Goal: Navigation & Orientation: Find specific page/section

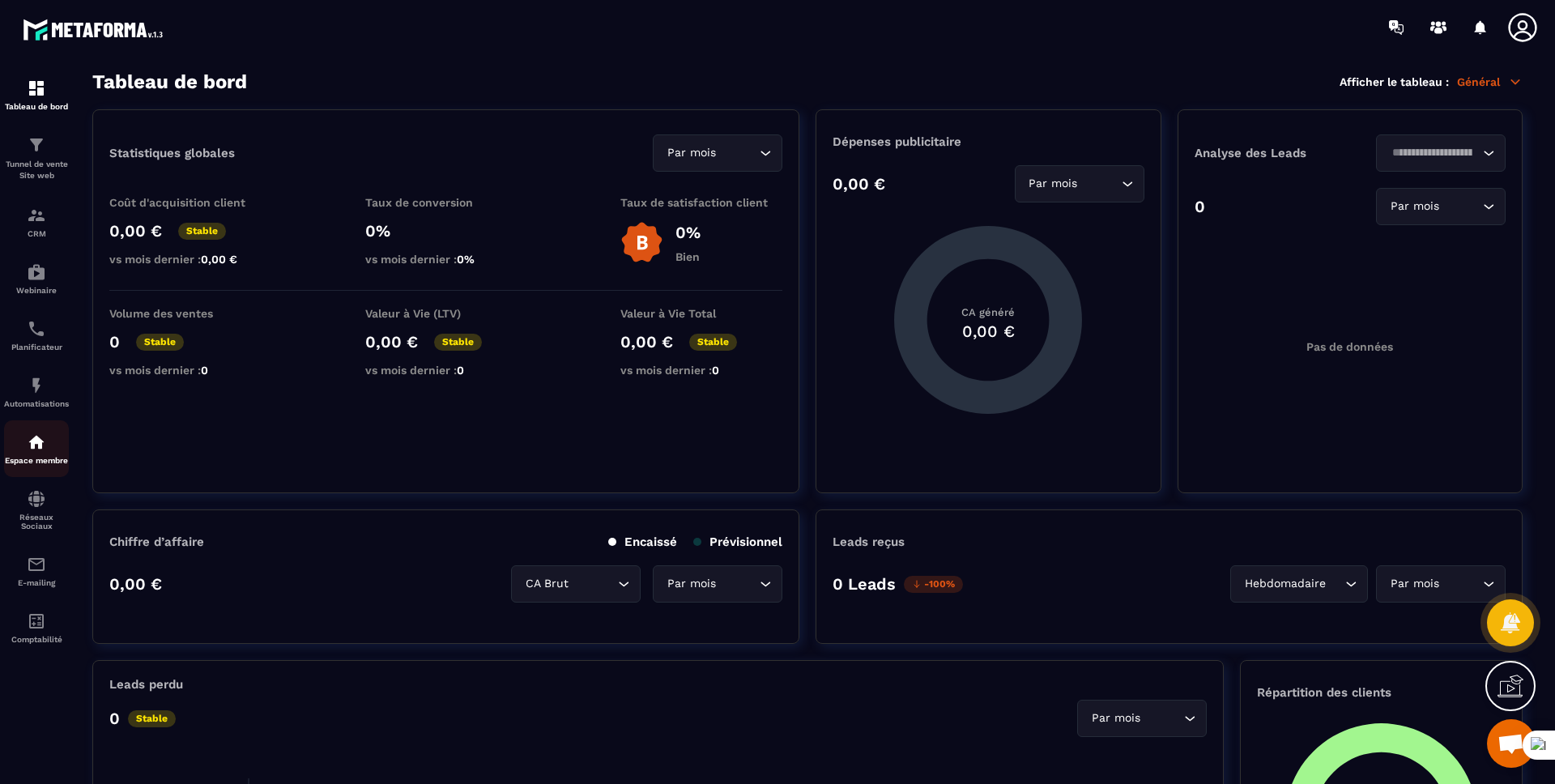
click at [31, 452] on div "Espace membre" at bounding box center [37, 449] width 65 height 32
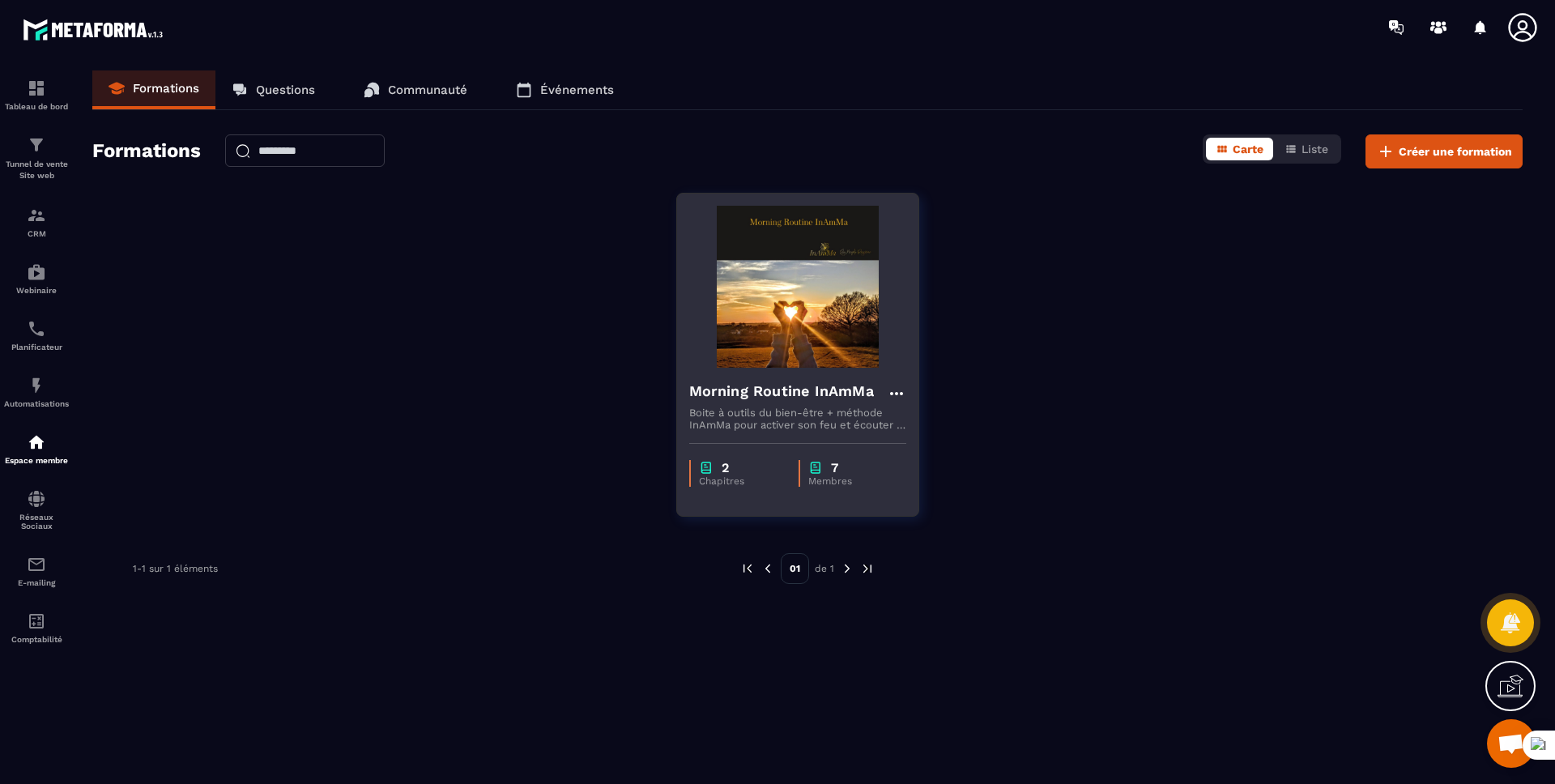
click at [775, 396] on h4 "Morning Routine InAmMa" at bounding box center [782, 390] width 185 height 22
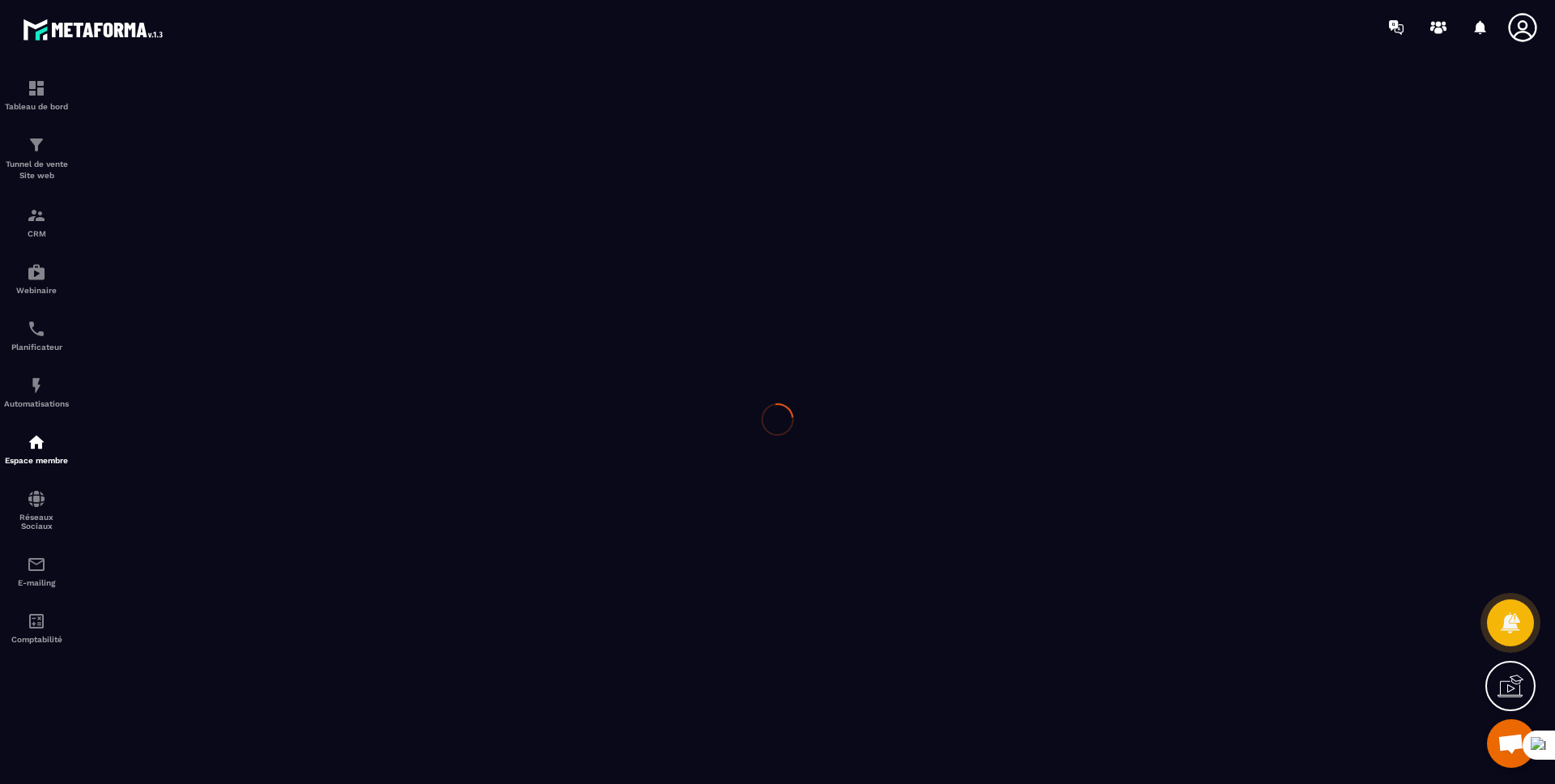
click at [769, 374] on div at bounding box center [778, 419] width 1555 height 730
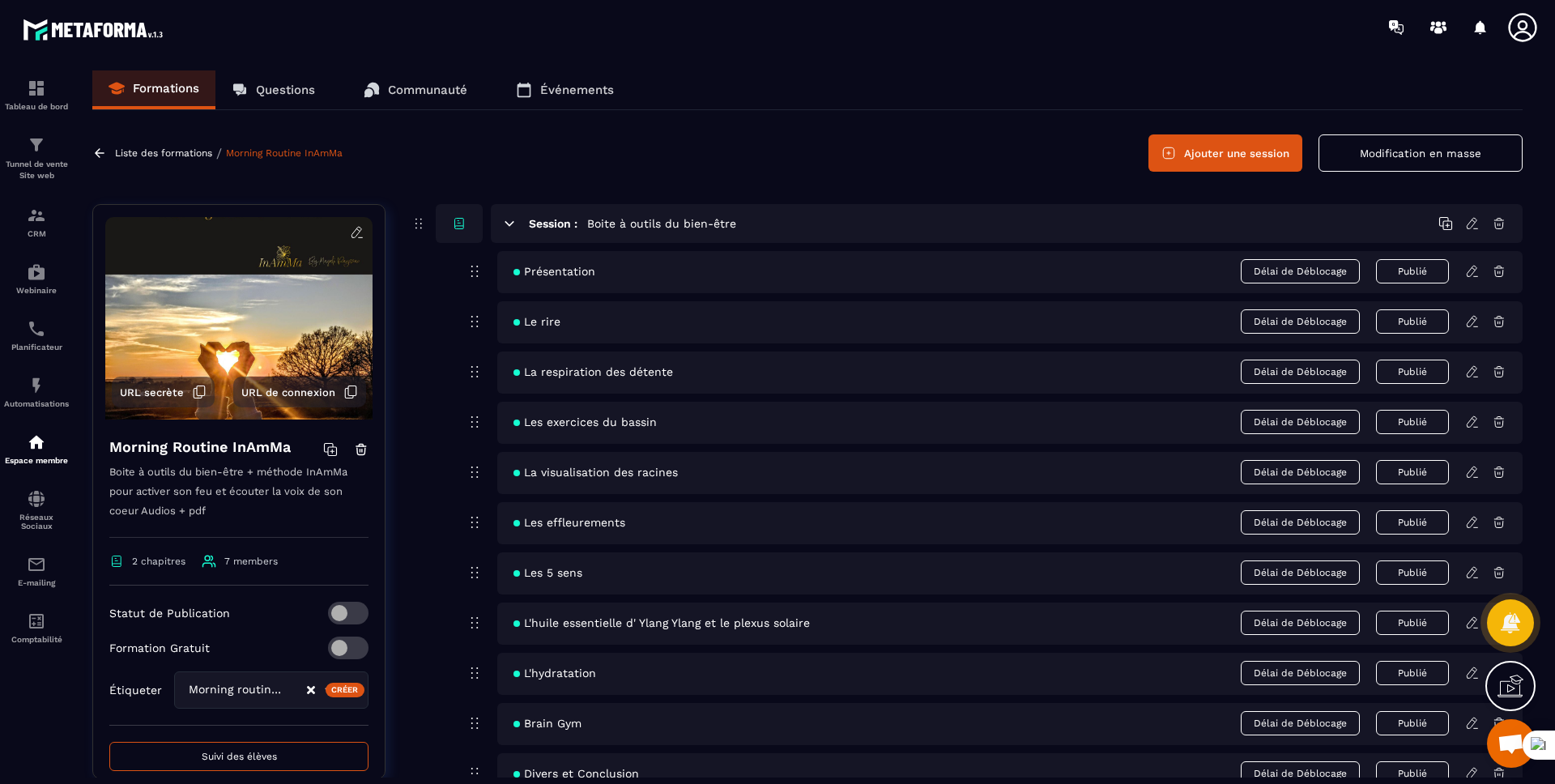
click at [599, 84] on p "Événements" at bounding box center [577, 90] width 74 height 15
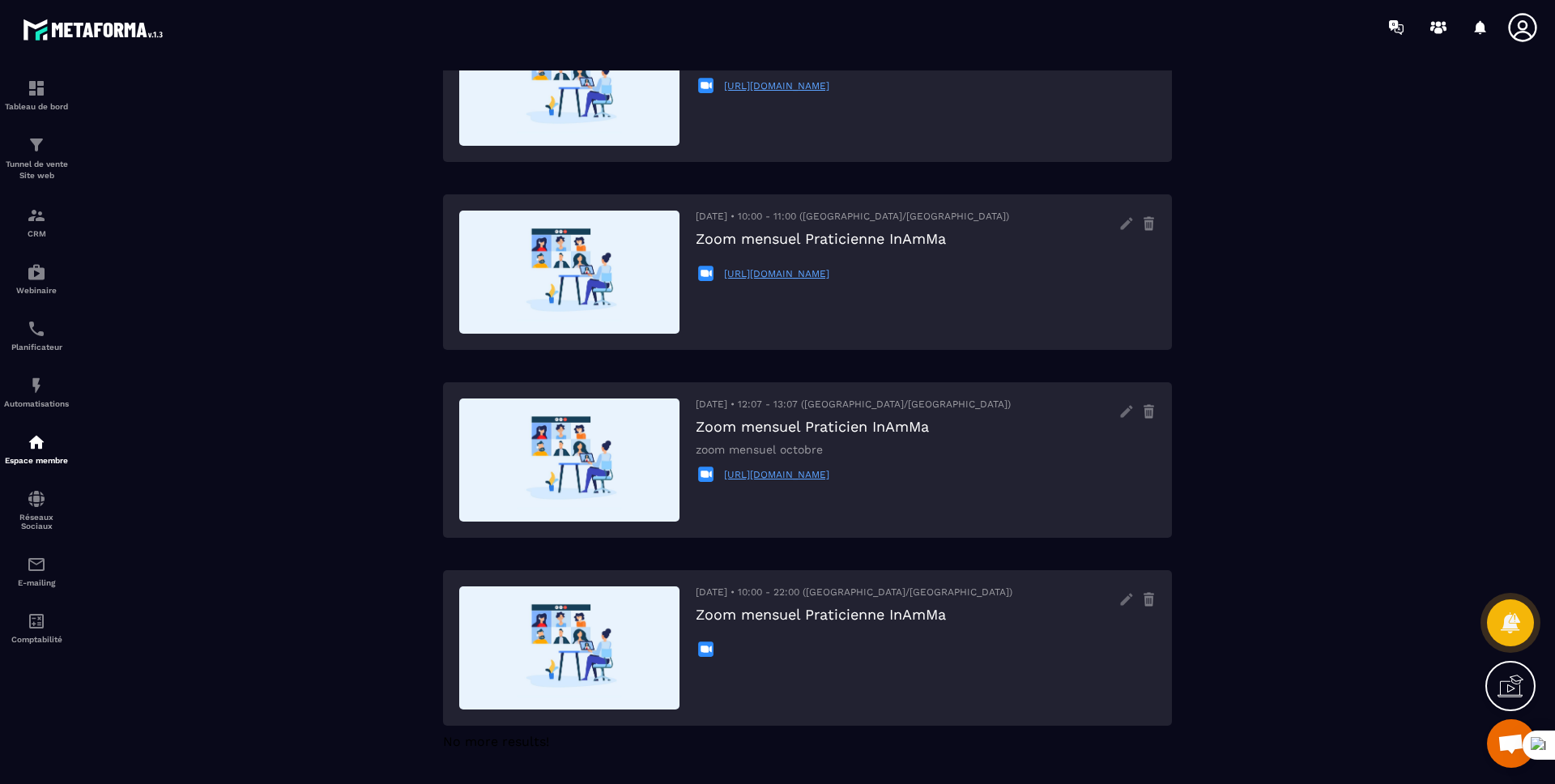
scroll to position [172, 0]
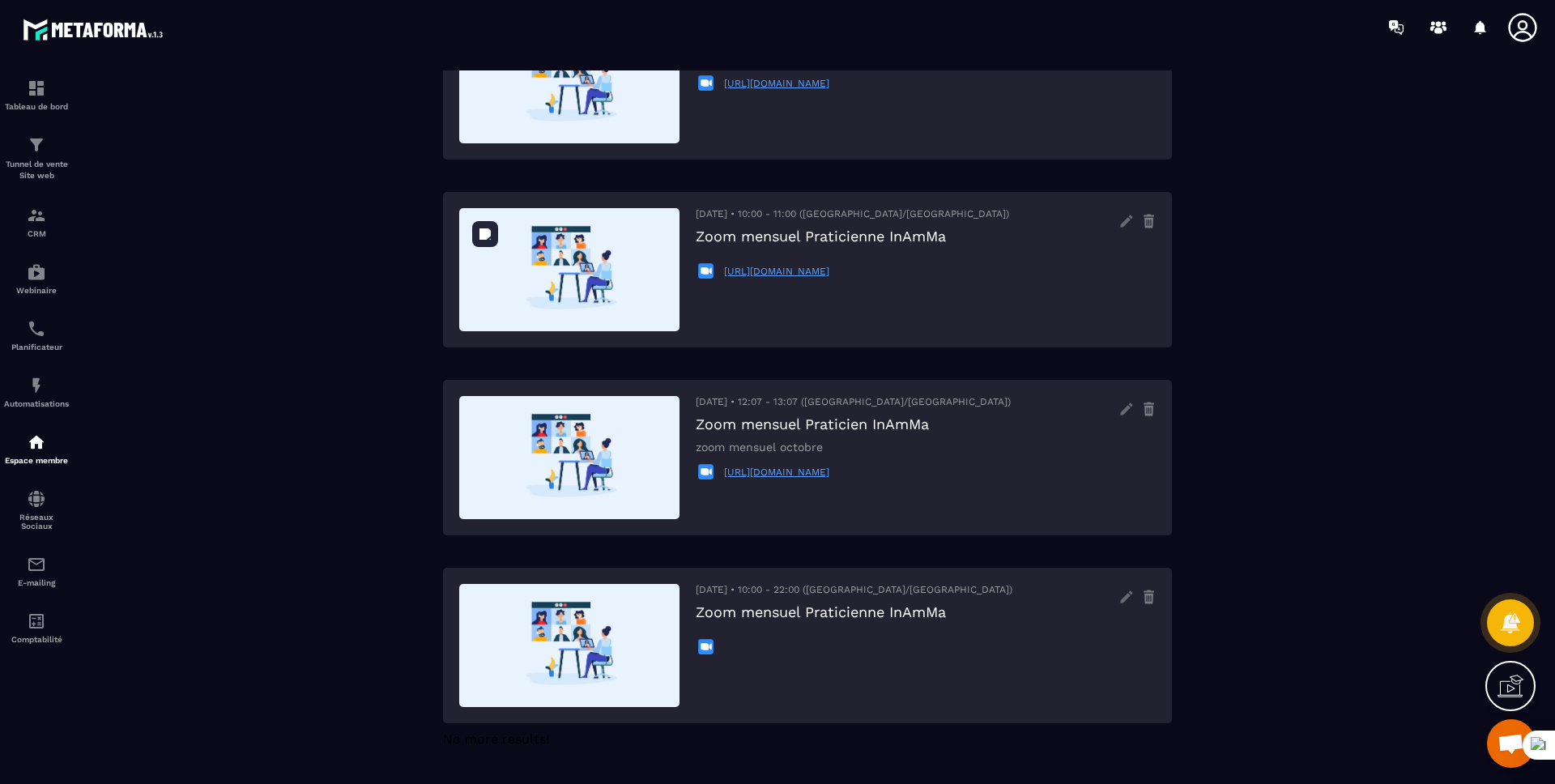
click at [596, 283] on img at bounding box center [569, 270] width 221 height 123
click at [584, 259] on img at bounding box center [569, 270] width 221 height 123
click at [1122, 222] on icon at bounding box center [1126, 221] width 26 height 26
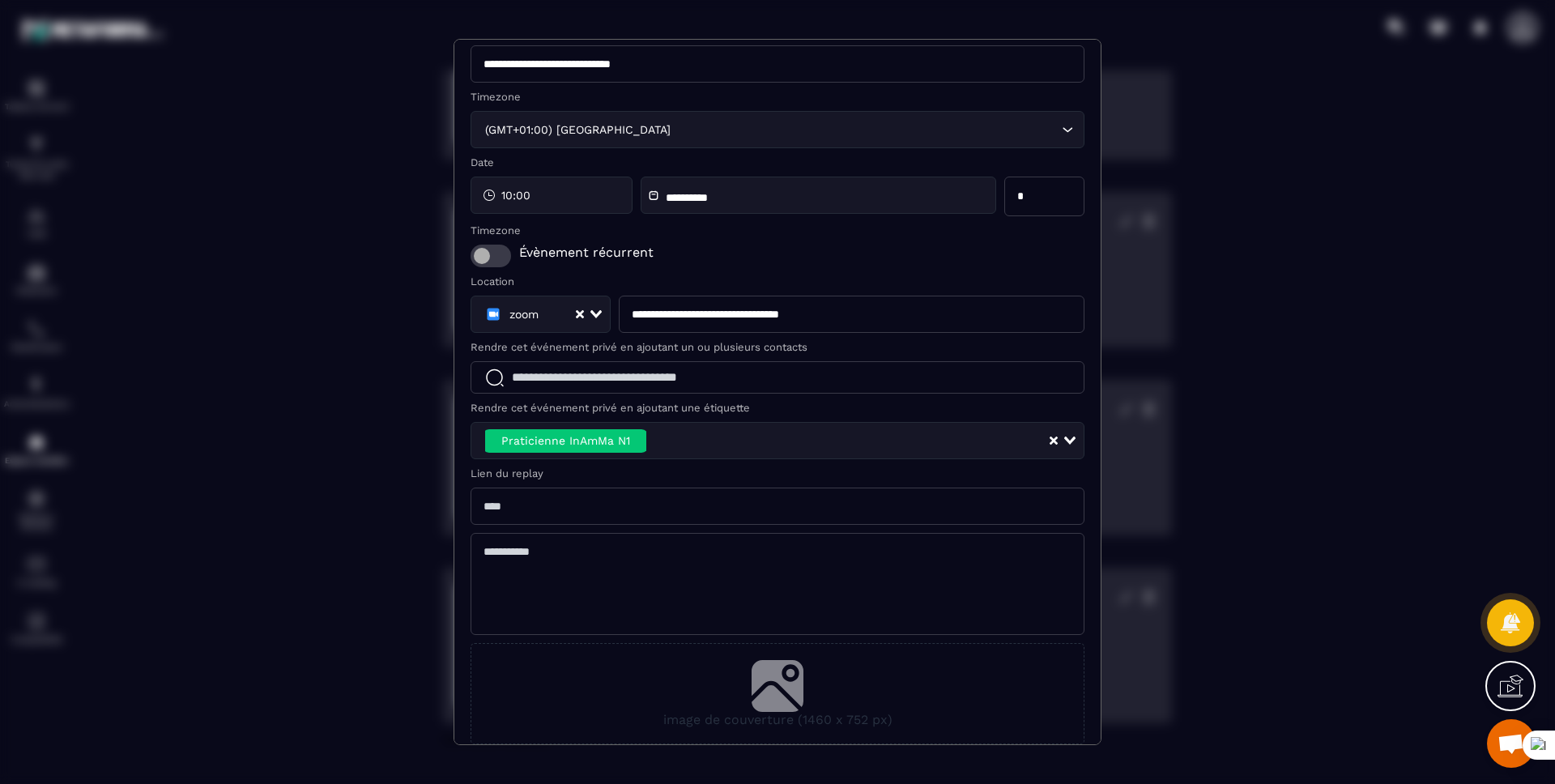
scroll to position [0, 0]
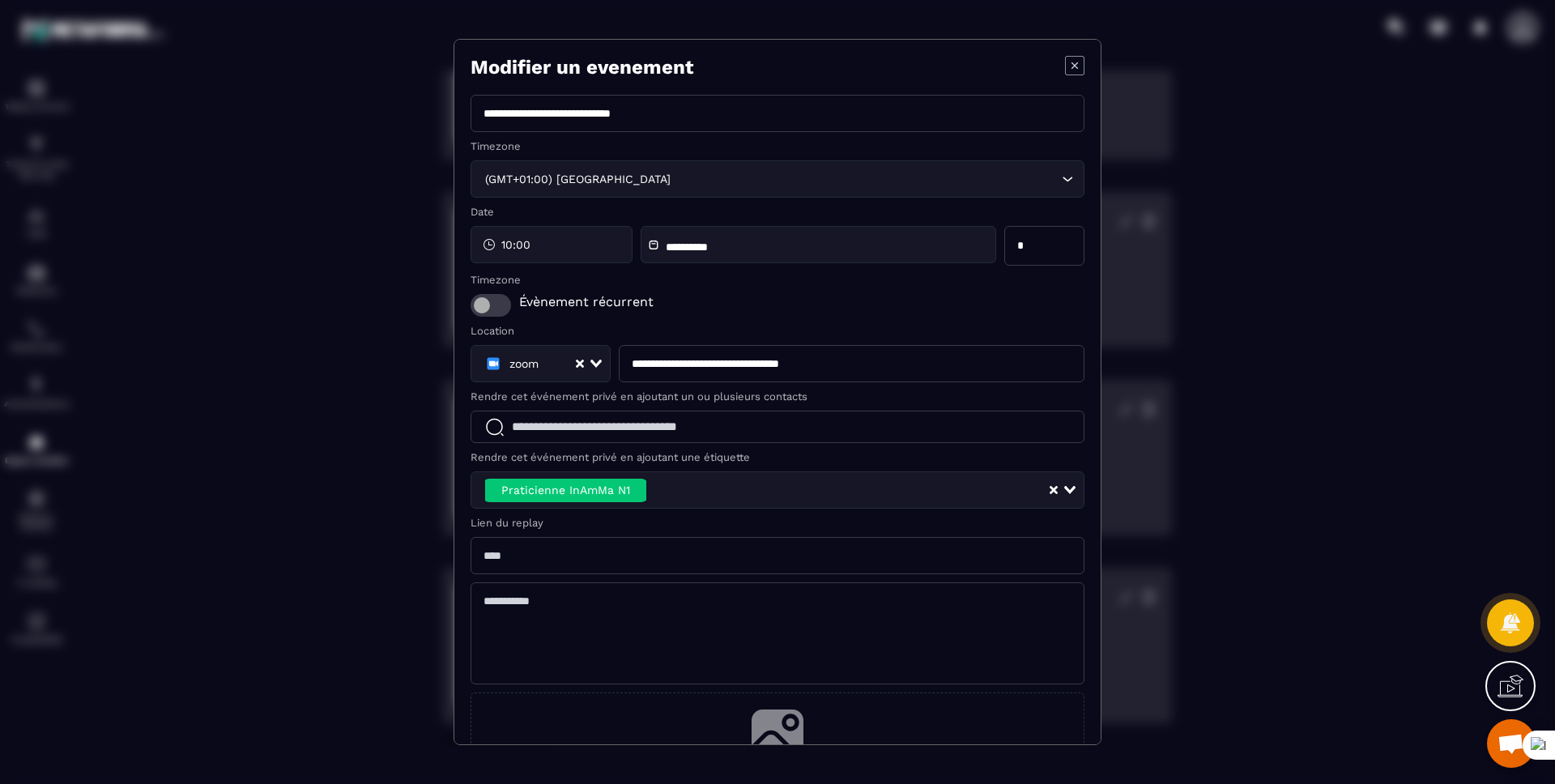
click at [1065, 69] on icon "Modal window" at bounding box center [1074, 65] width 19 height 19
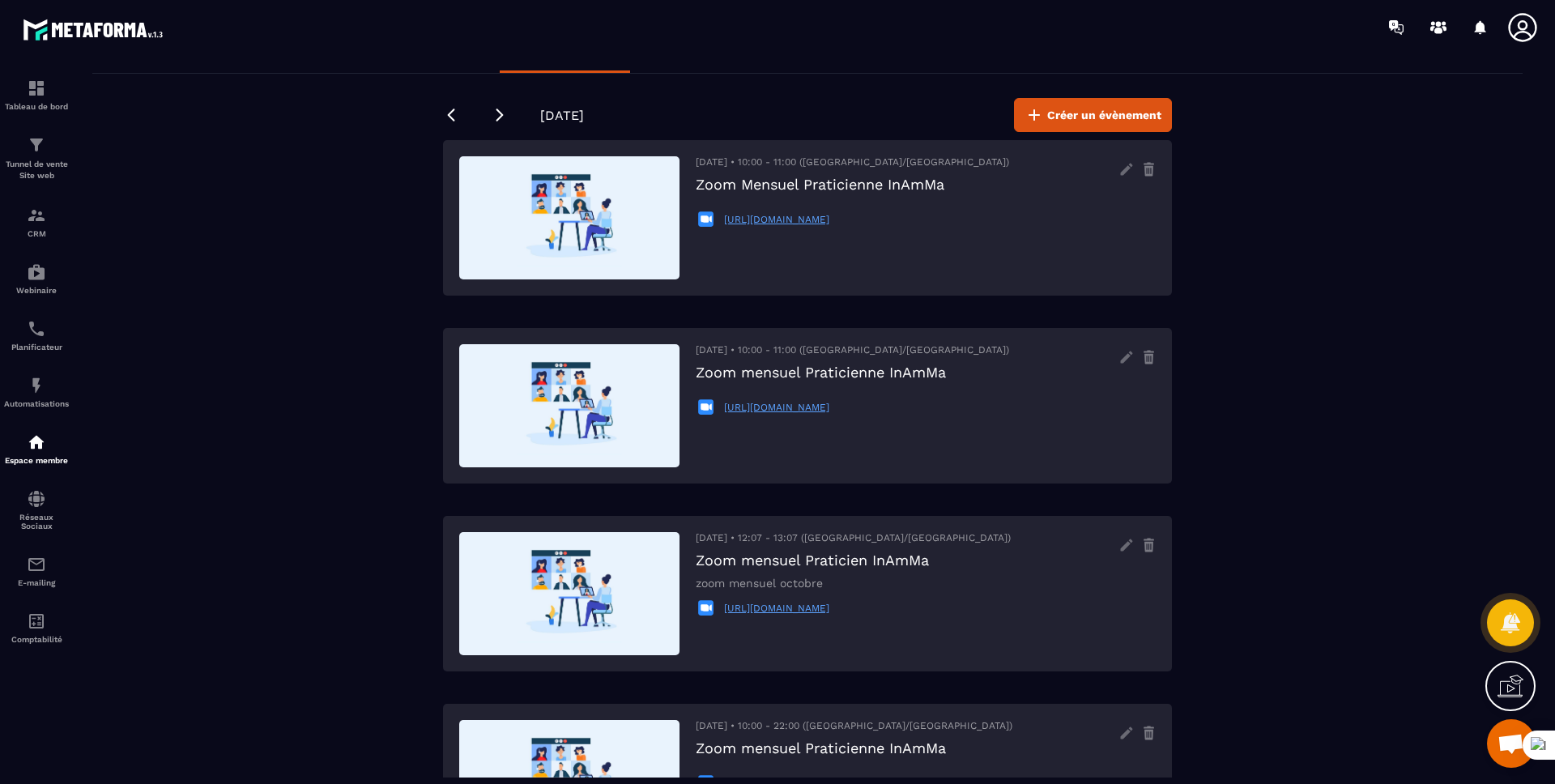
scroll to position [43, 0]
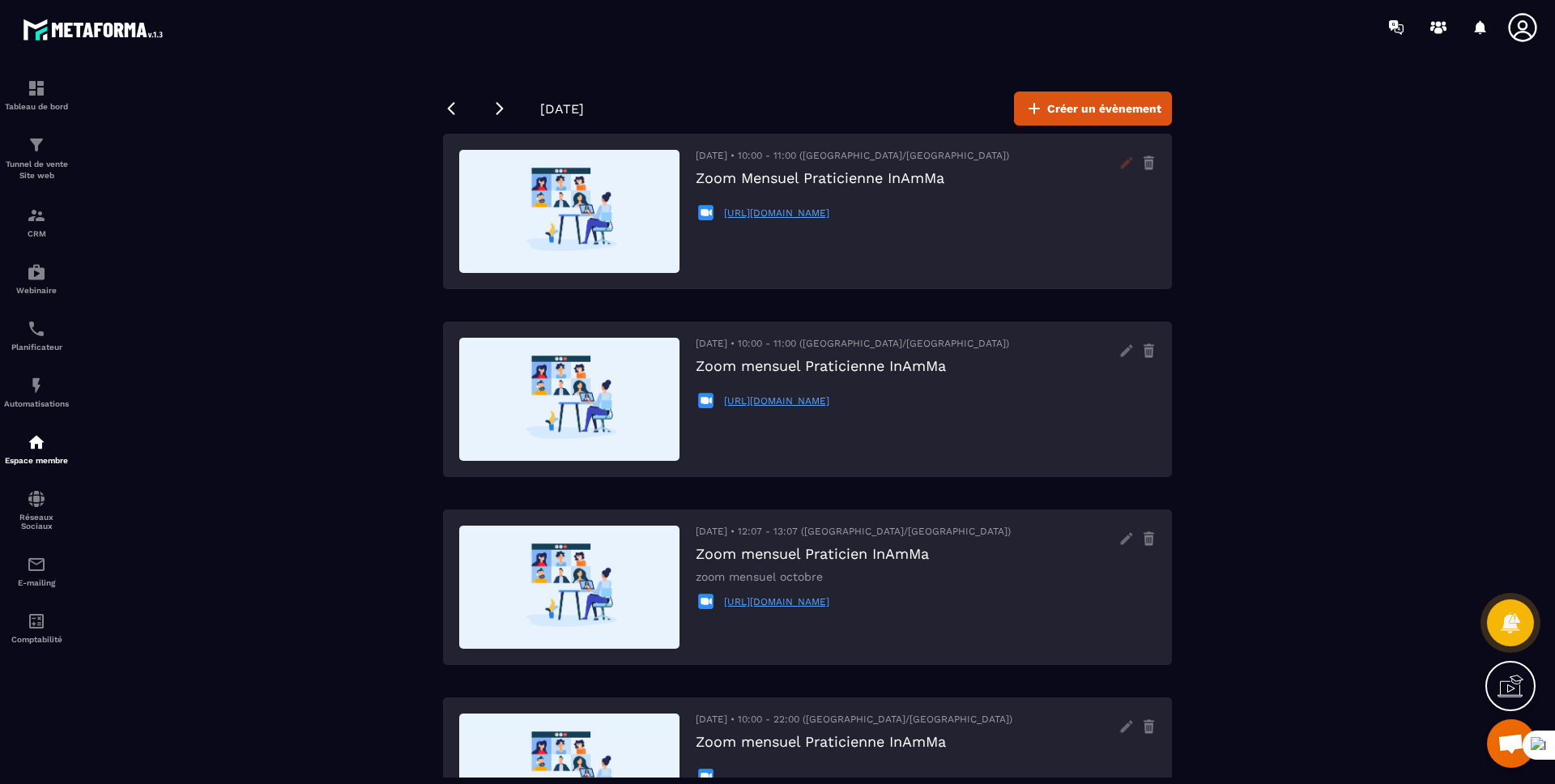
click at [1126, 163] on icon at bounding box center [1126, 162] width 12 height 12
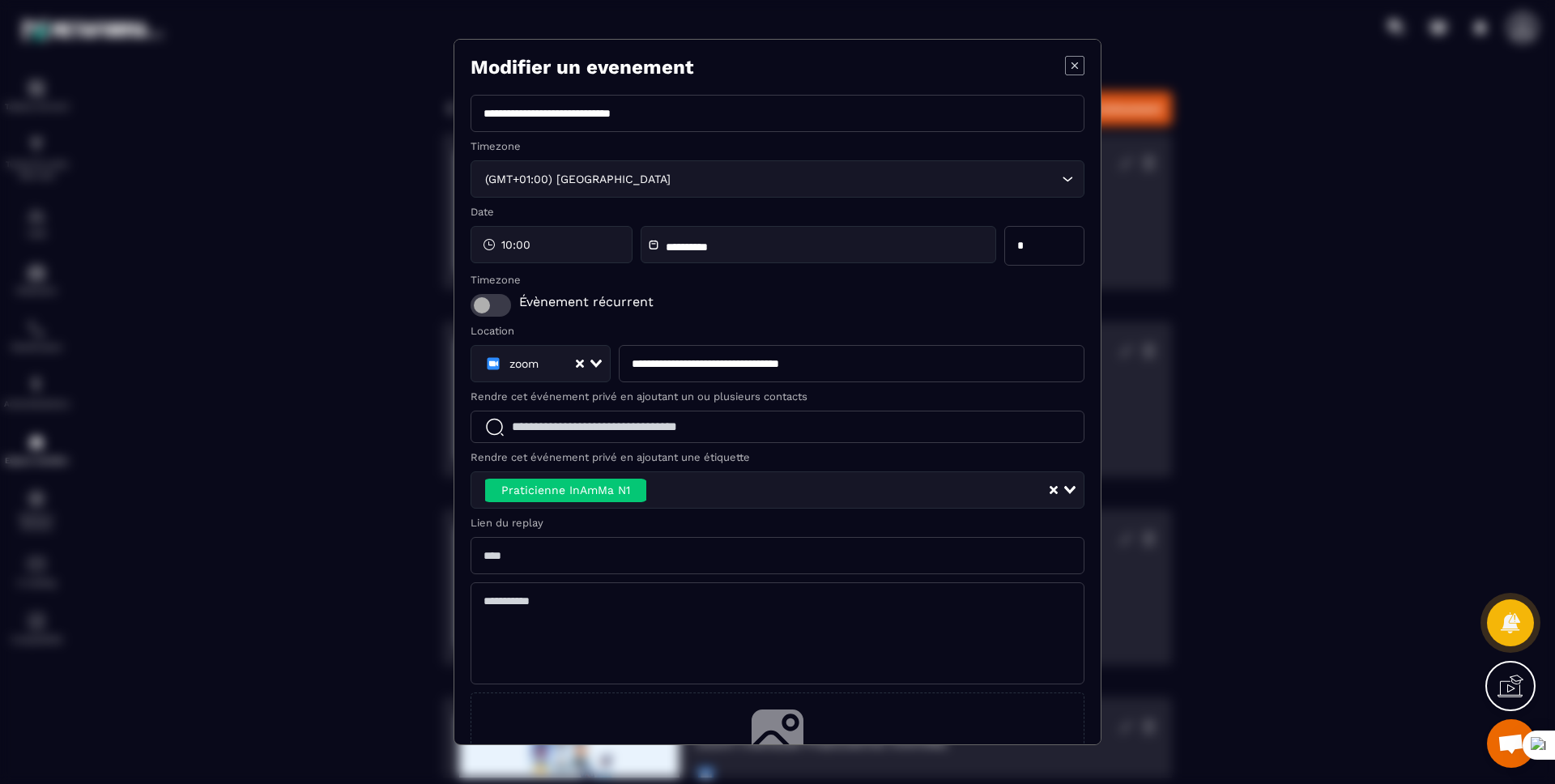
click at [1066, 67] on icon "Modal window" at bounding box center [1074, 65] width 19 height 19
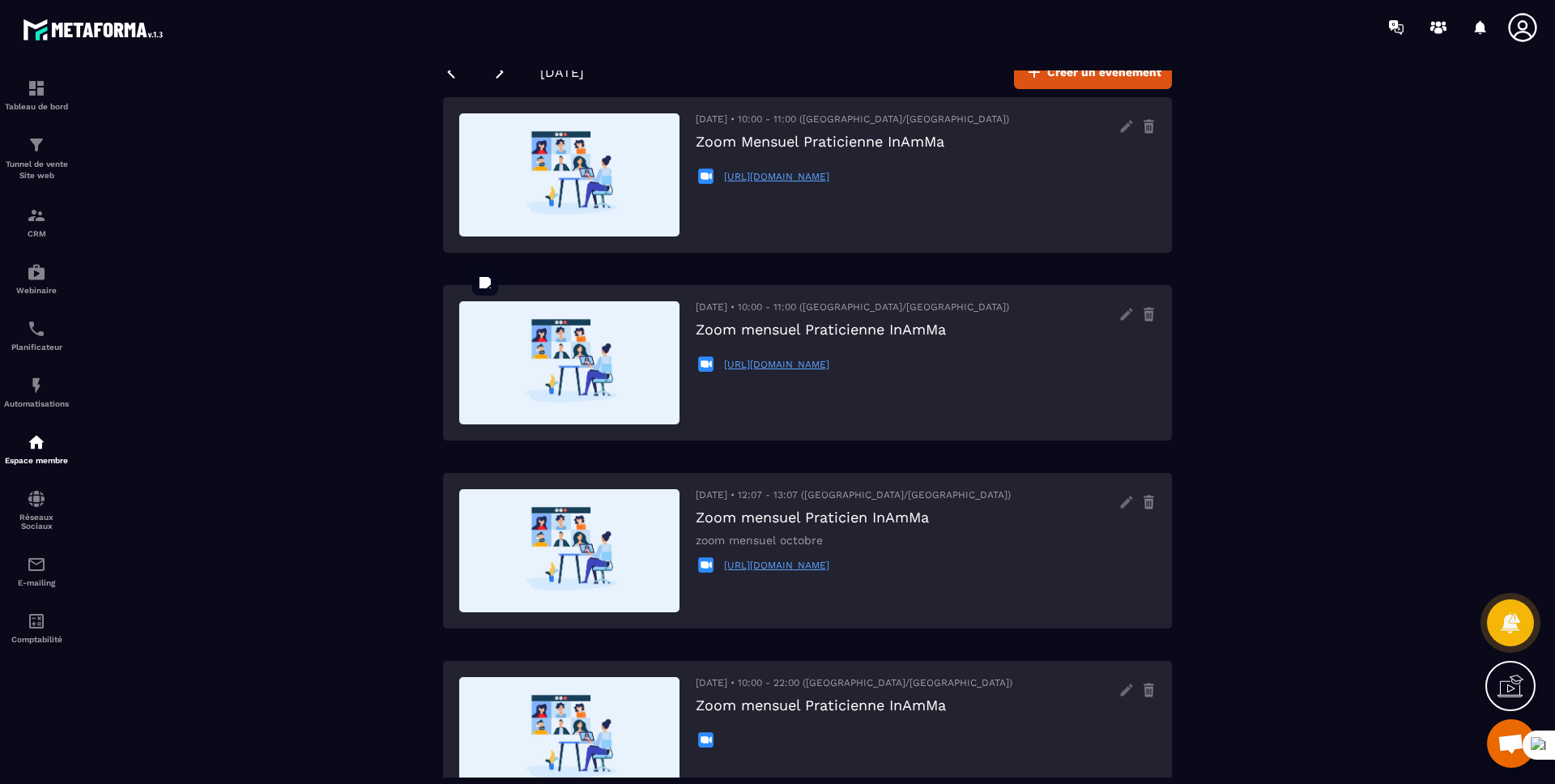
scroll to position [0, 0]
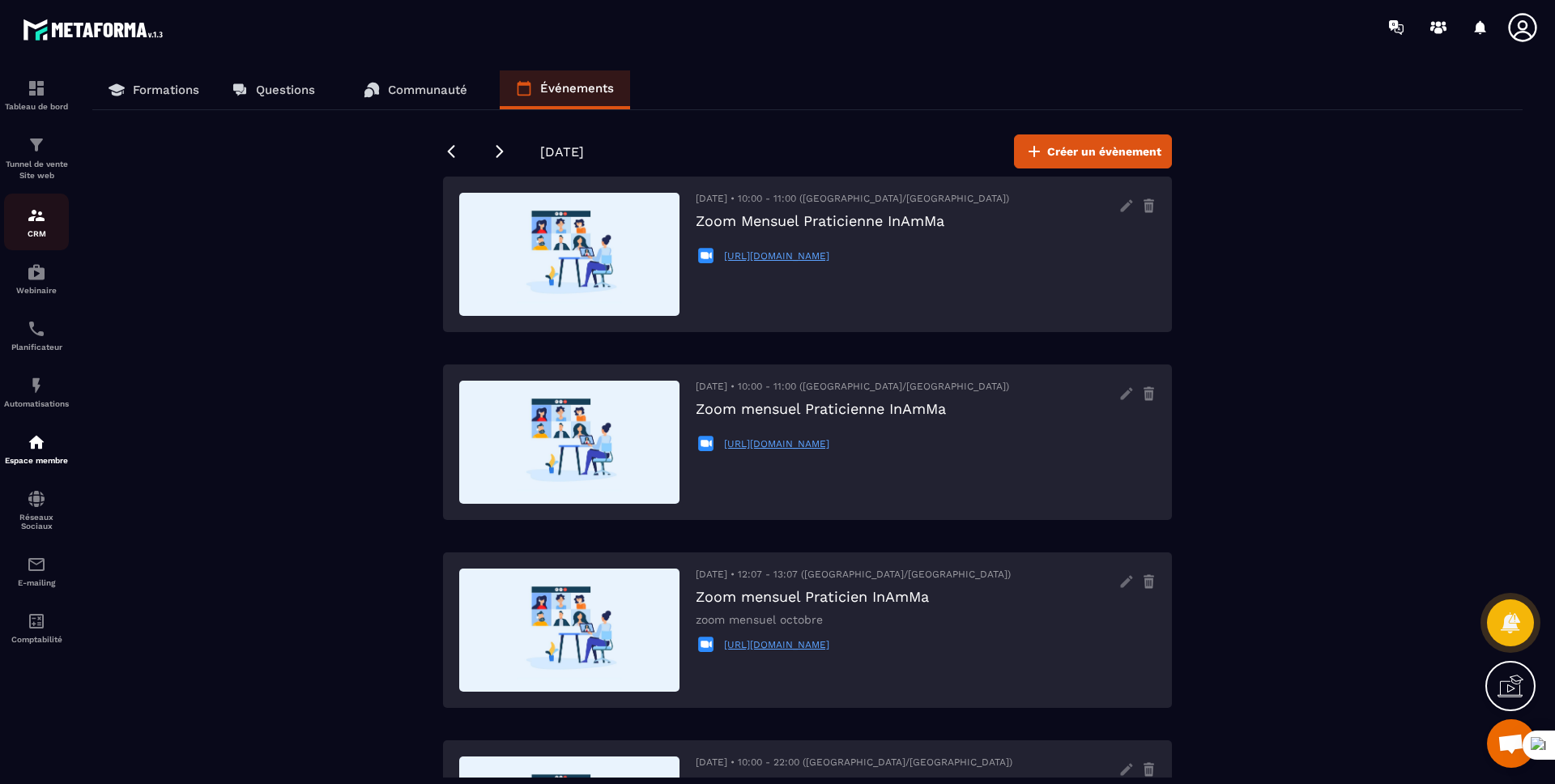
click at [44, 221] on img at bounding box center [36, 215] width 19 height 19
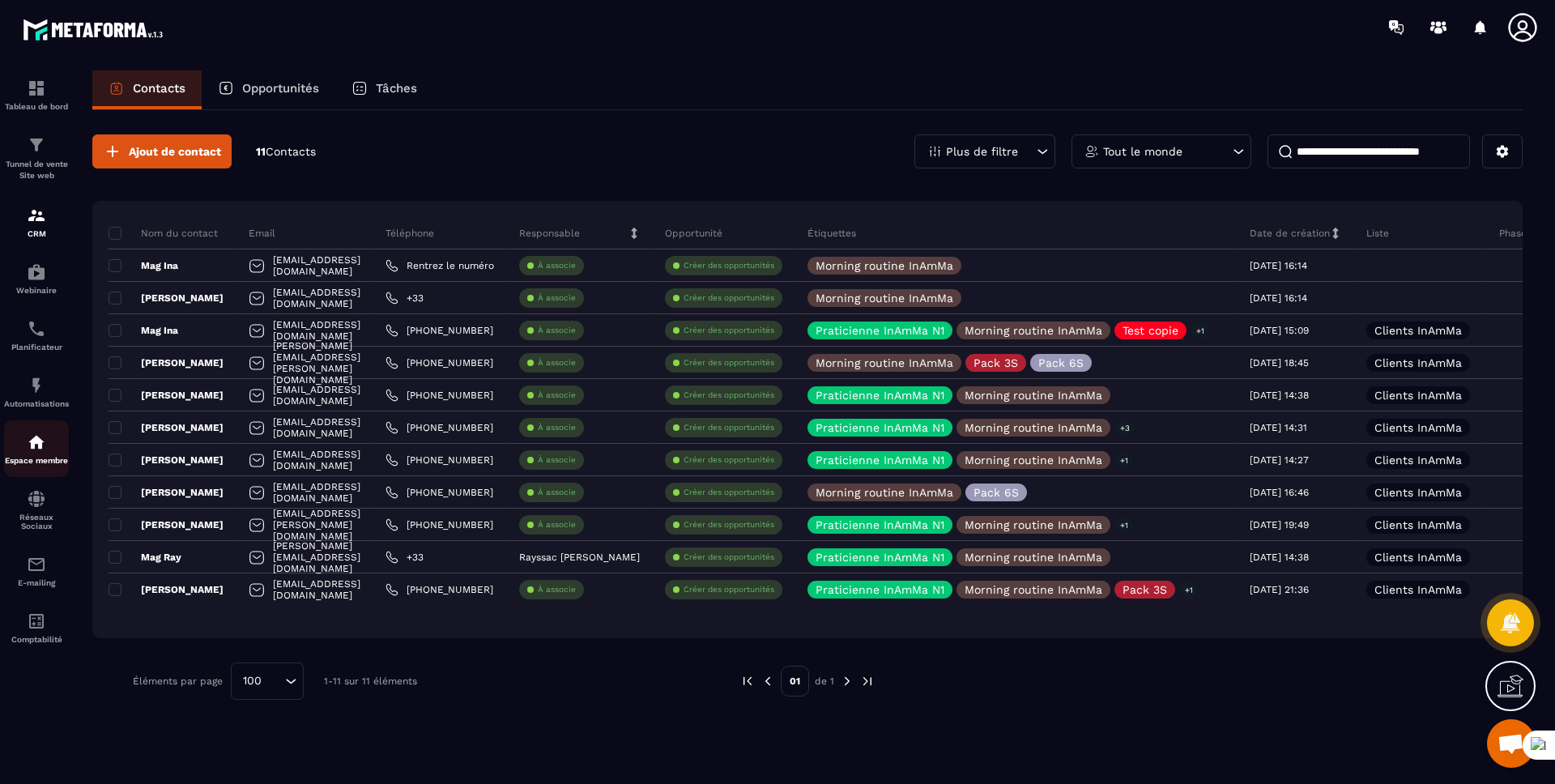
click at [51, 456] on p "Espace membre" at bounding box center [37, 460] width 65 height 9
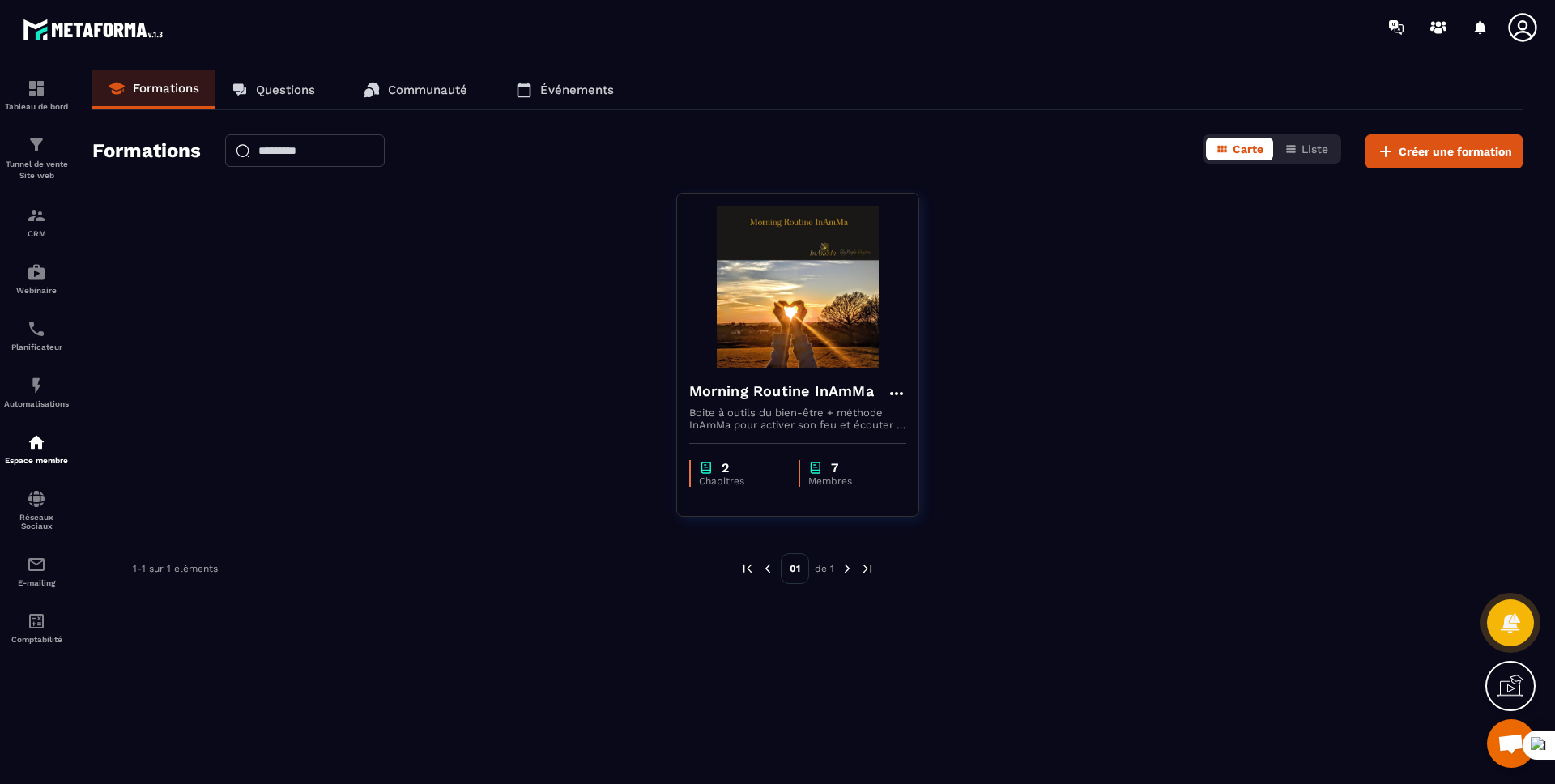
click at [537, 95] on link "Événements" at bounding box center [564, 90] width 131 height 39
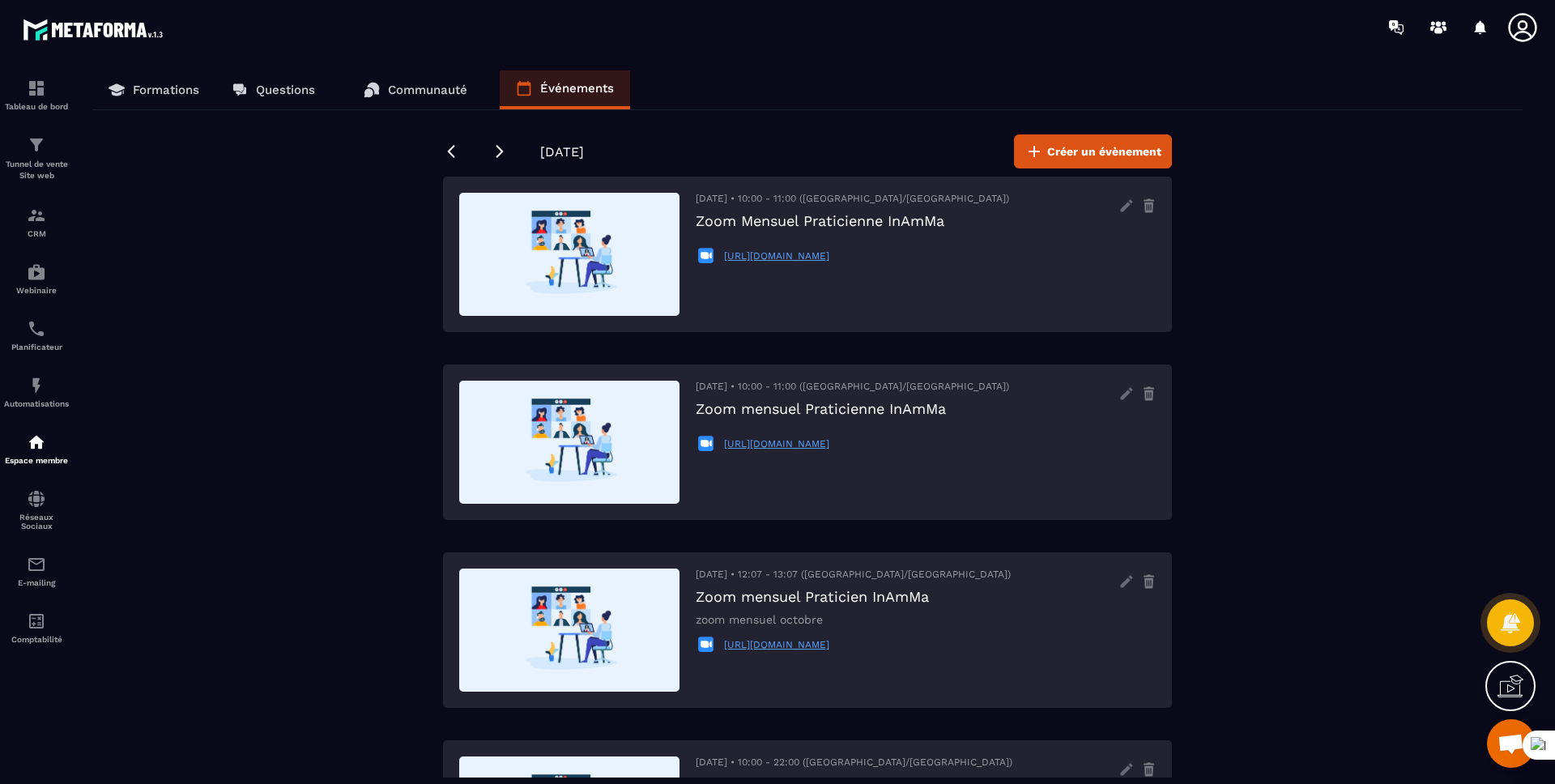
click at [751, 297] on div "[DATE] • 10:00 - 11:00 ([GEOGRAPHIC_DATA]/[GEOGRAPHIC_DATA]) Zoom Mensuel Prati…" at bounding box center [852, 255] width 314 height 123
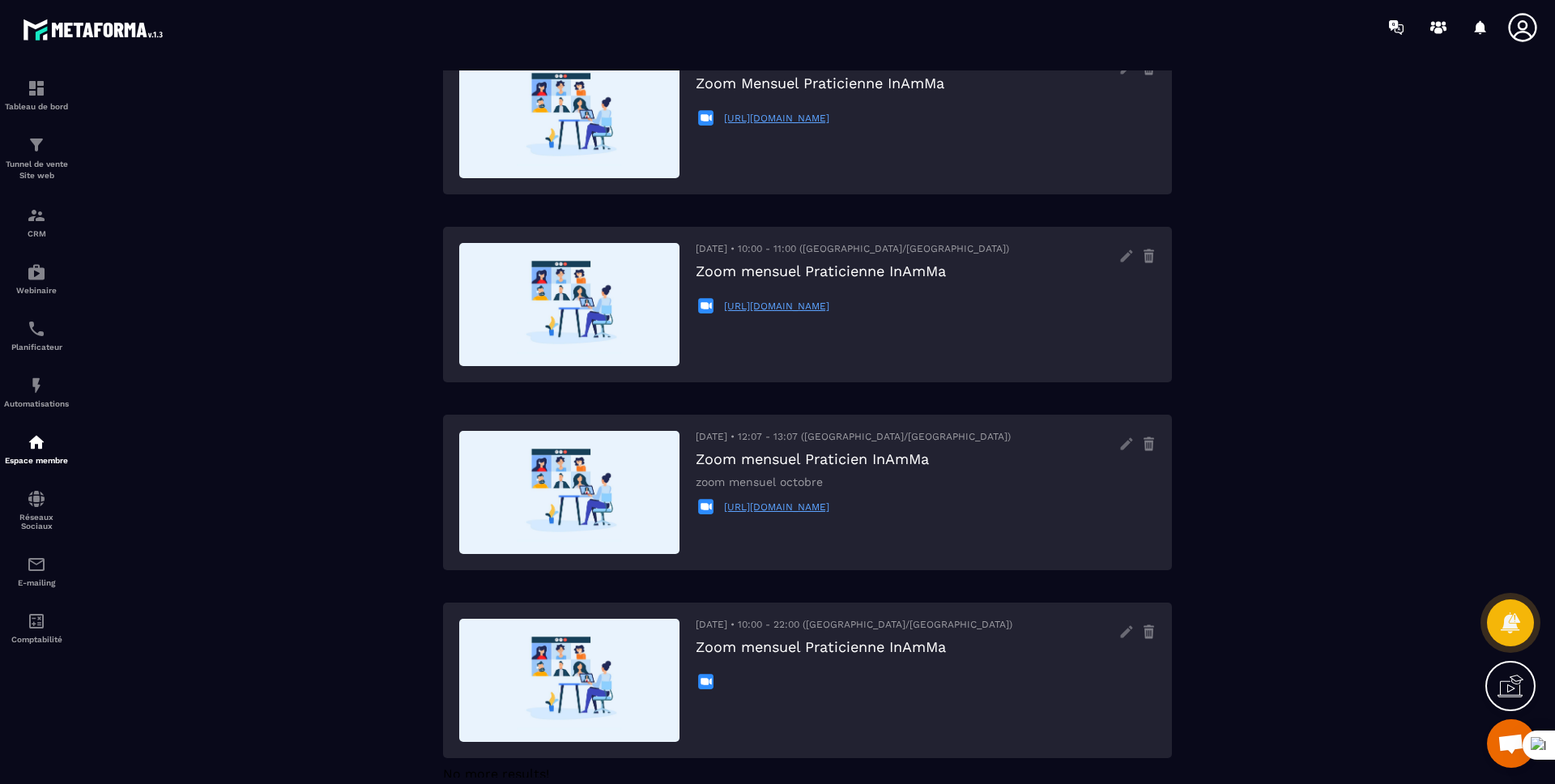
scroll to position [178, 0]
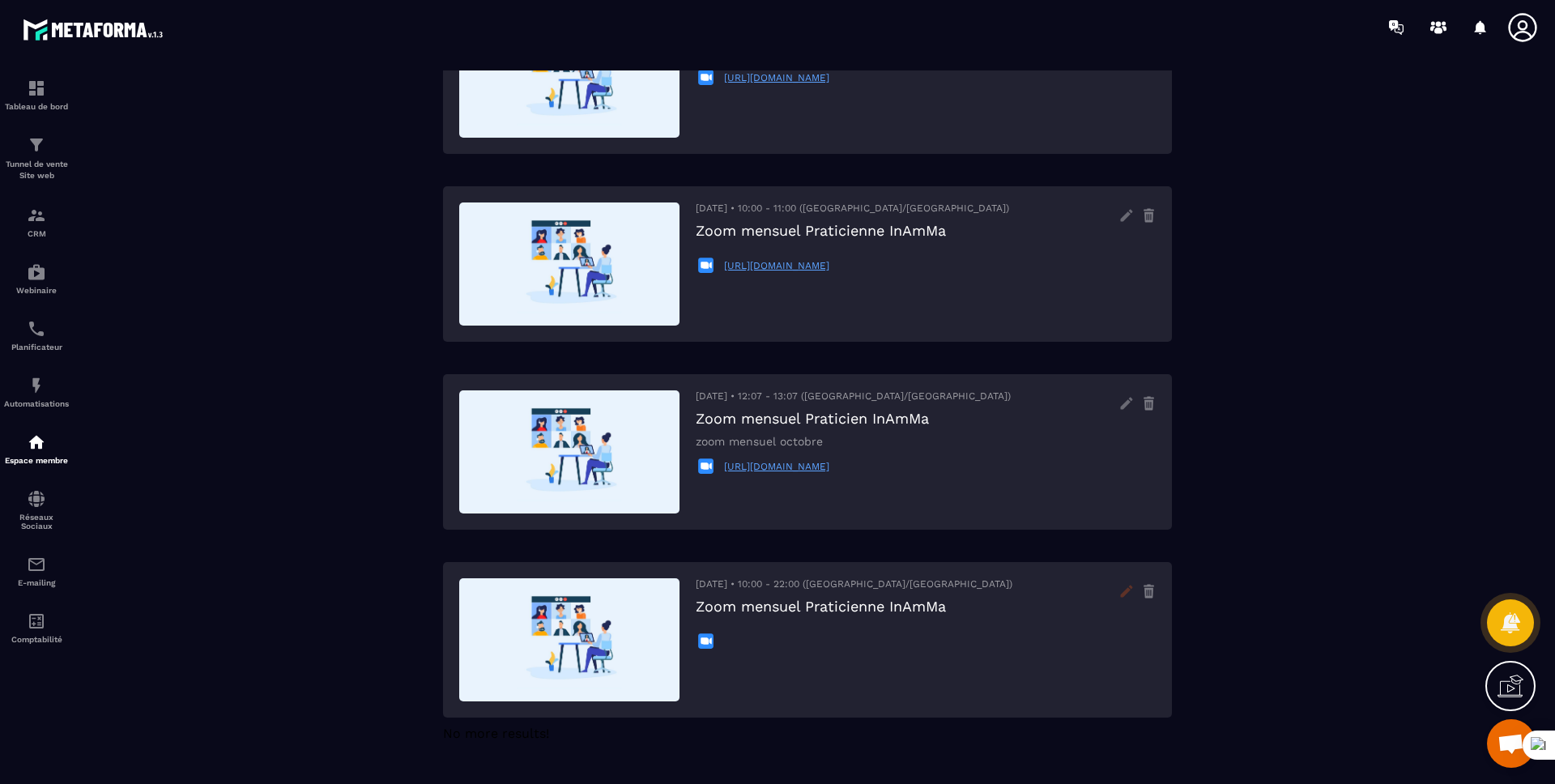
click at [1126, 597] on icon at bounding box center [1126, 591] width 26 height 26
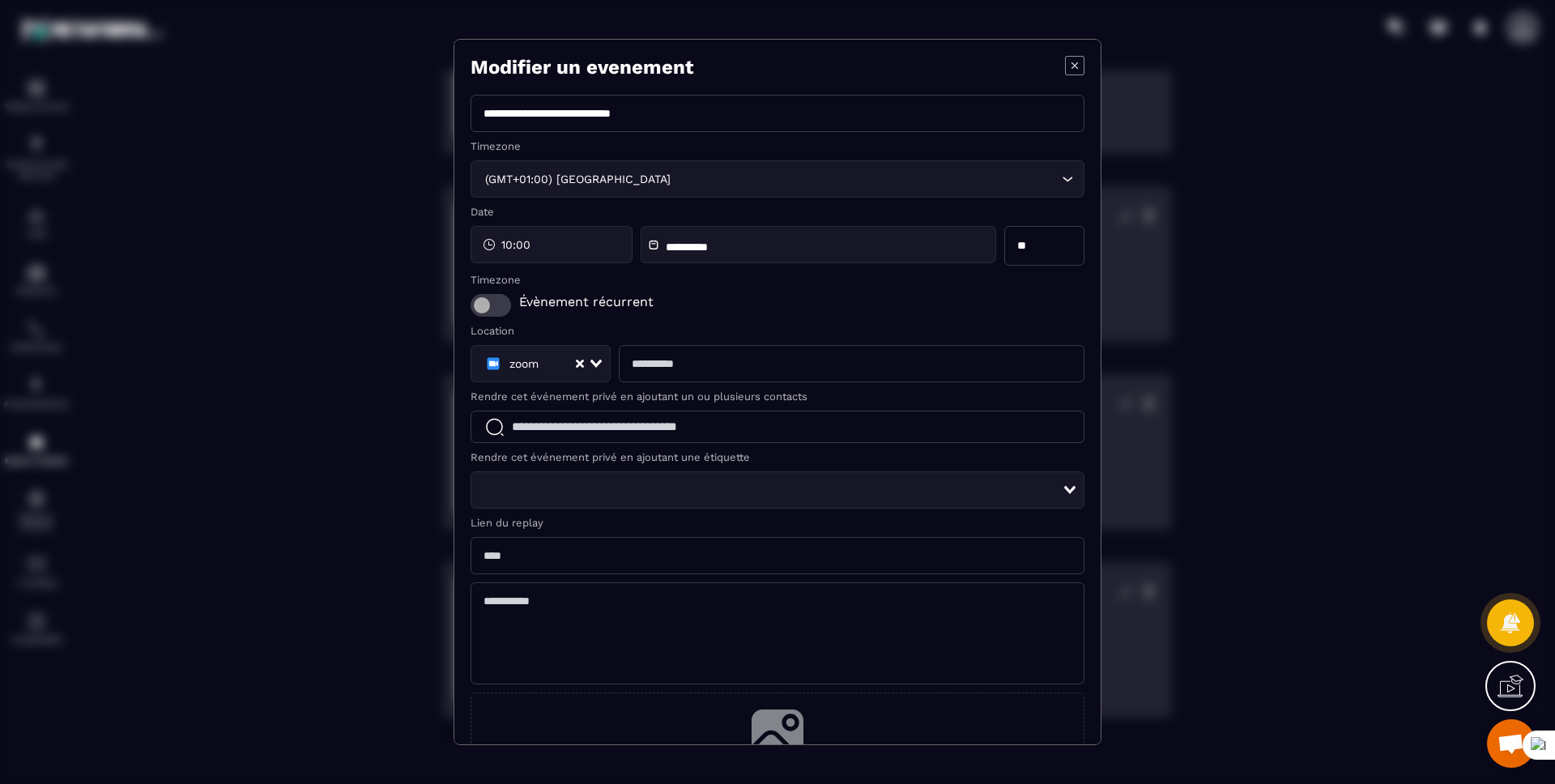
click at [1065, 70] on icon "Modal window" at bounding box center [1074, 65] width 19 height 19
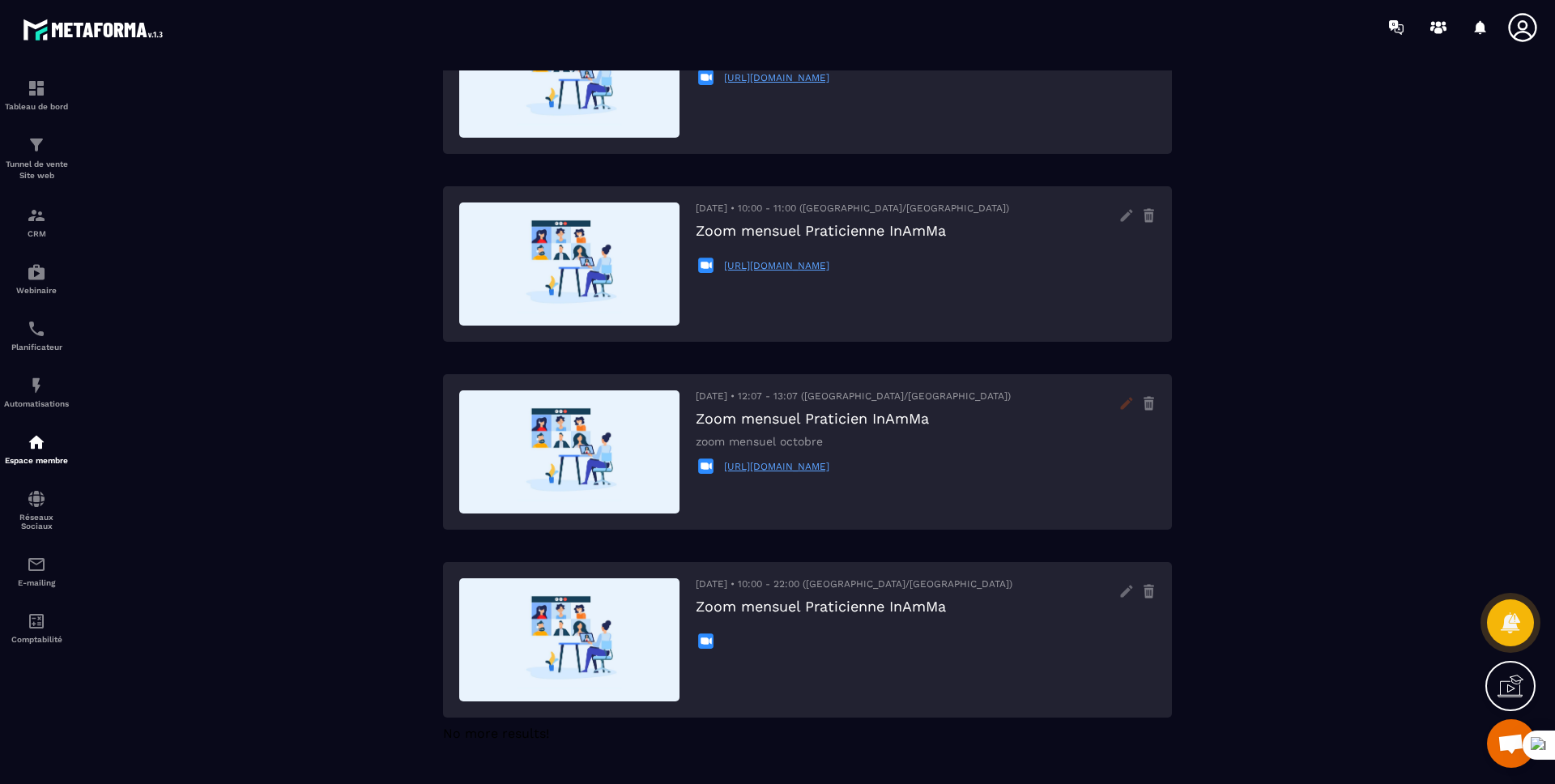
click at [1116, 403] on icon at bounding box center [1126, 403] width 26 height 26
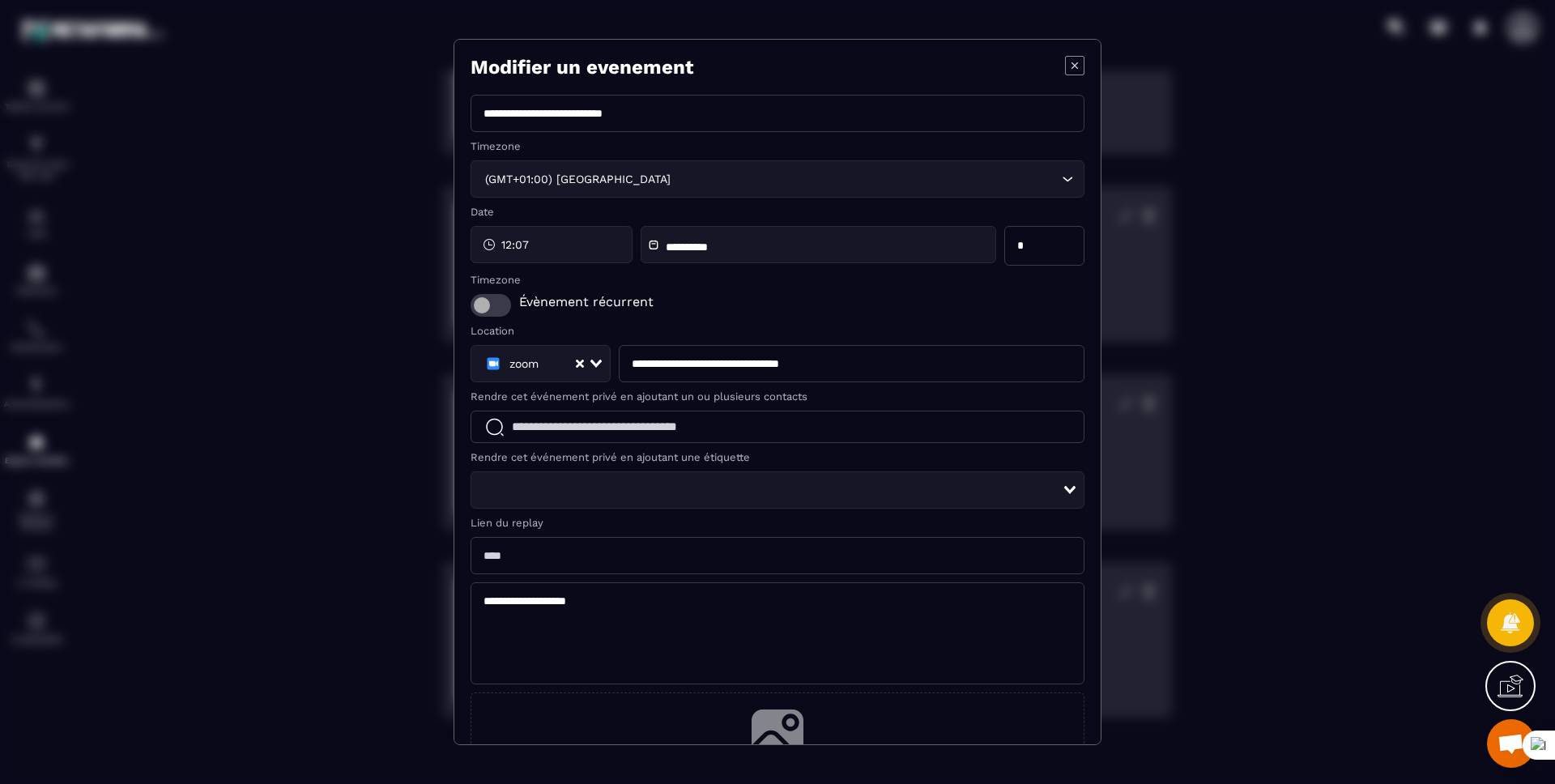
click at [1065, 67] on icon "Modal window" at bounding box center [1074, 65] width 19 height 19
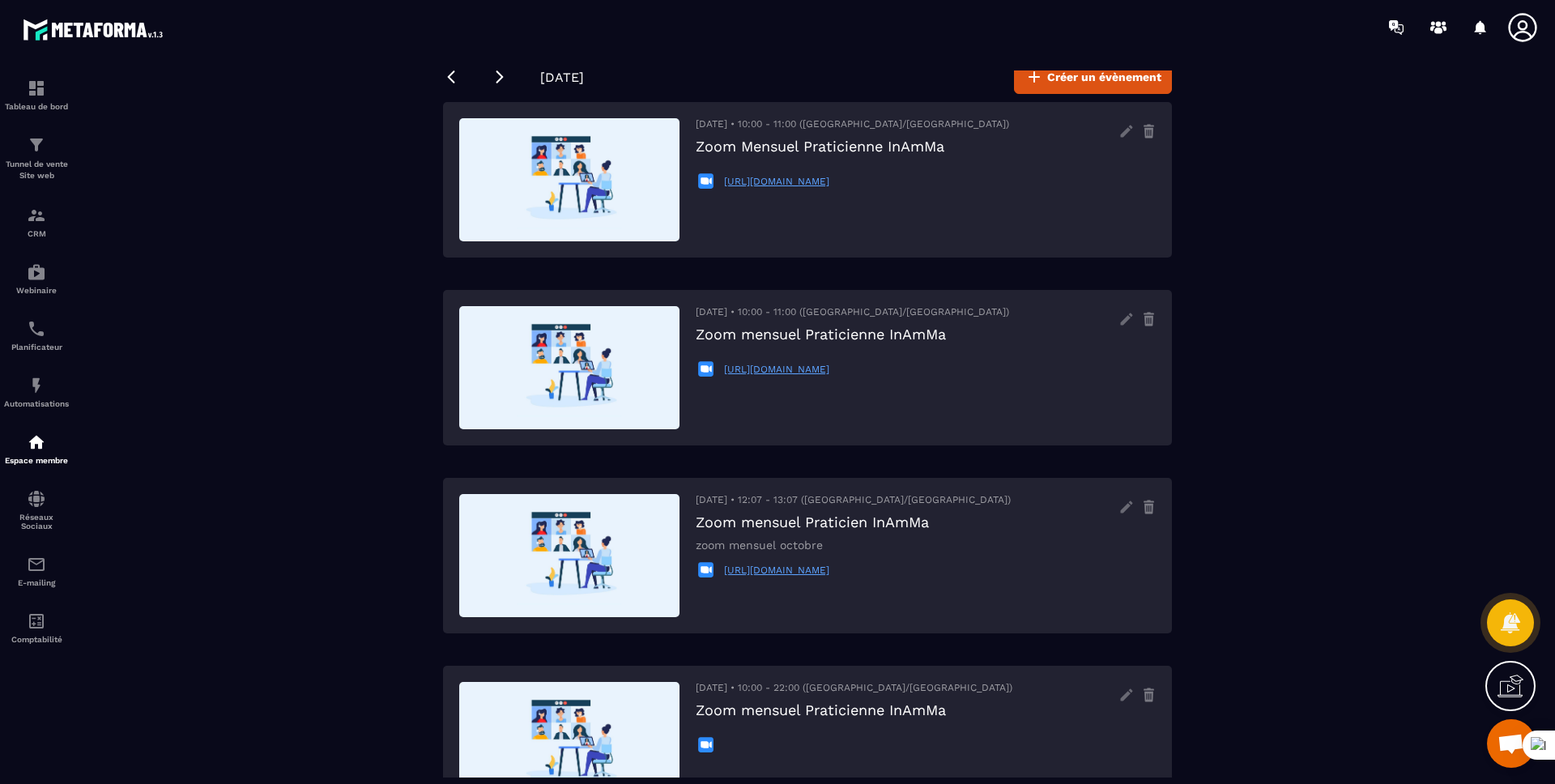
scroll to position [72, 0]
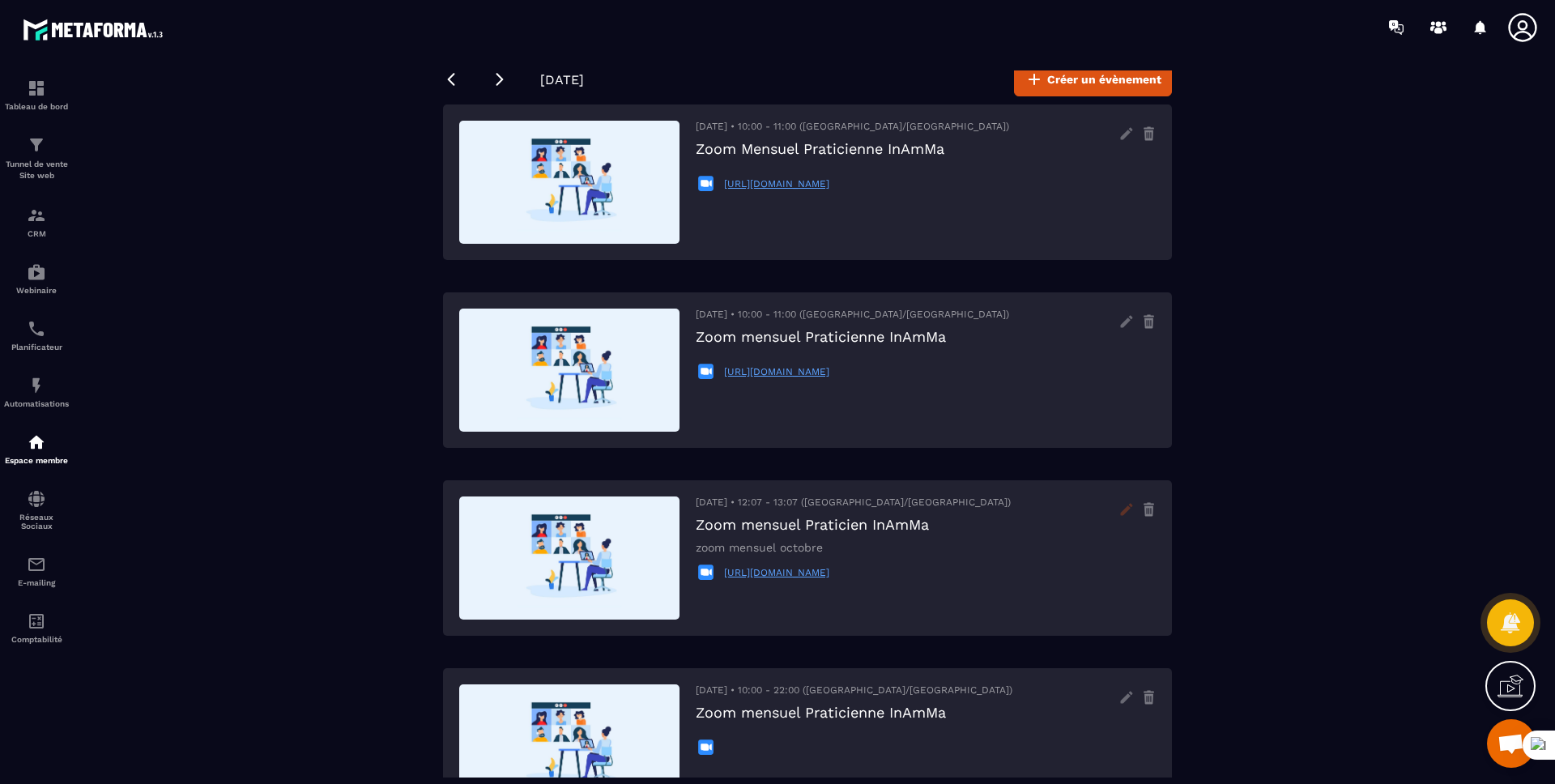
click at [1125, 507] on icon at bounding box center [1126, 509] width 26 height 26
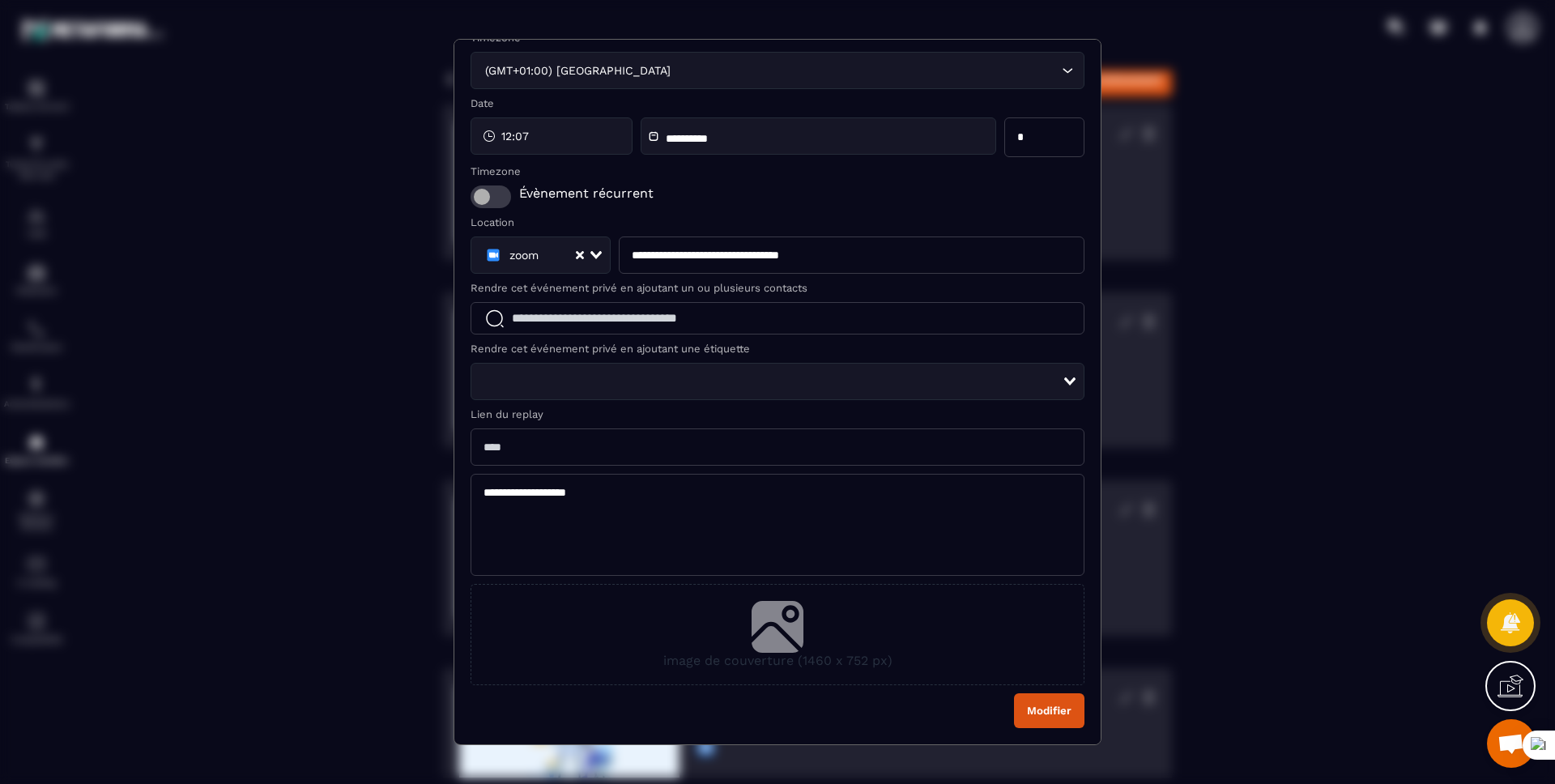
scroll to position [0, 0]
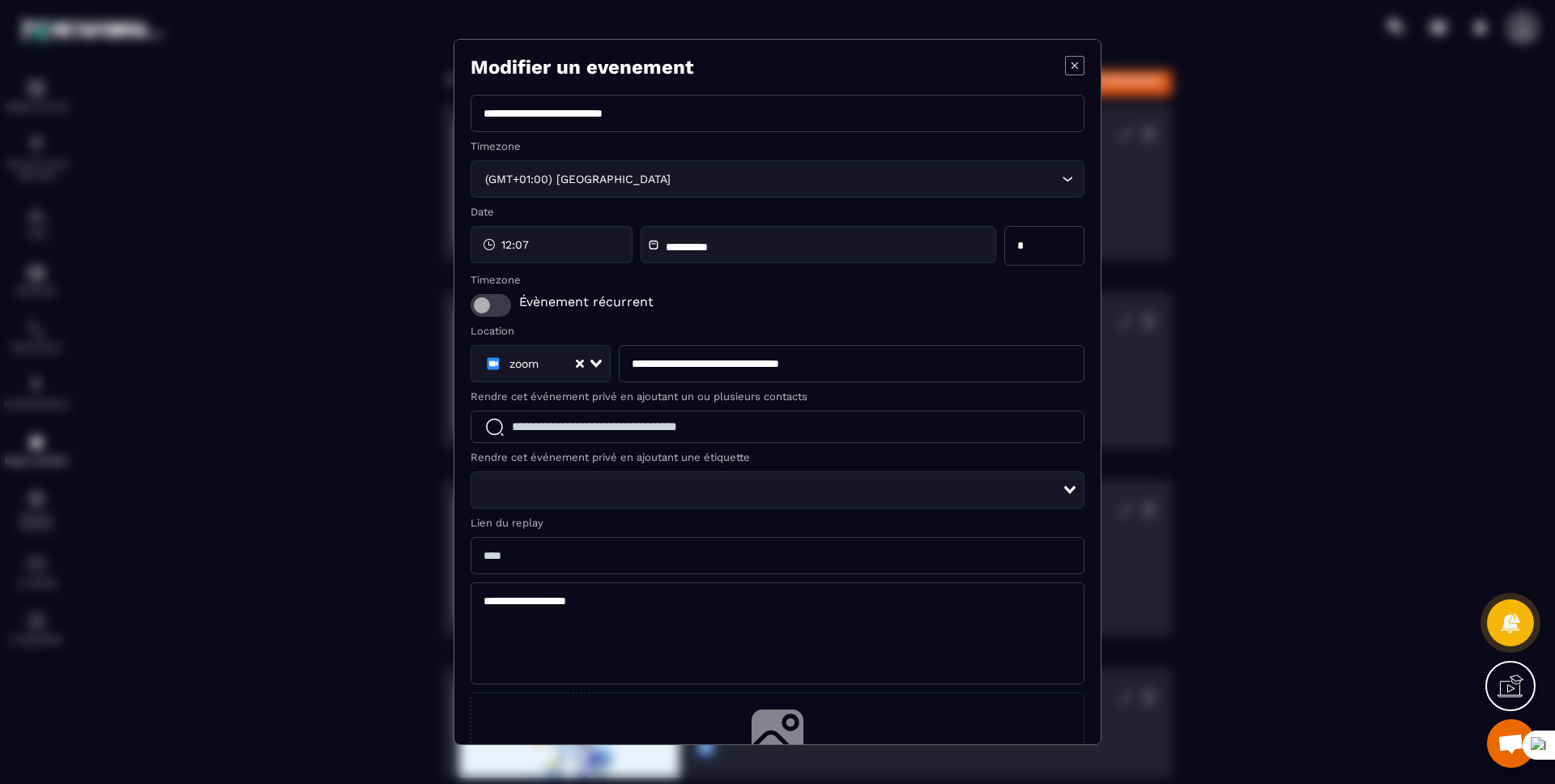
click at [1065, 64] on icon "Modal window" at bounding box center [1074, 65] width 19 height 19
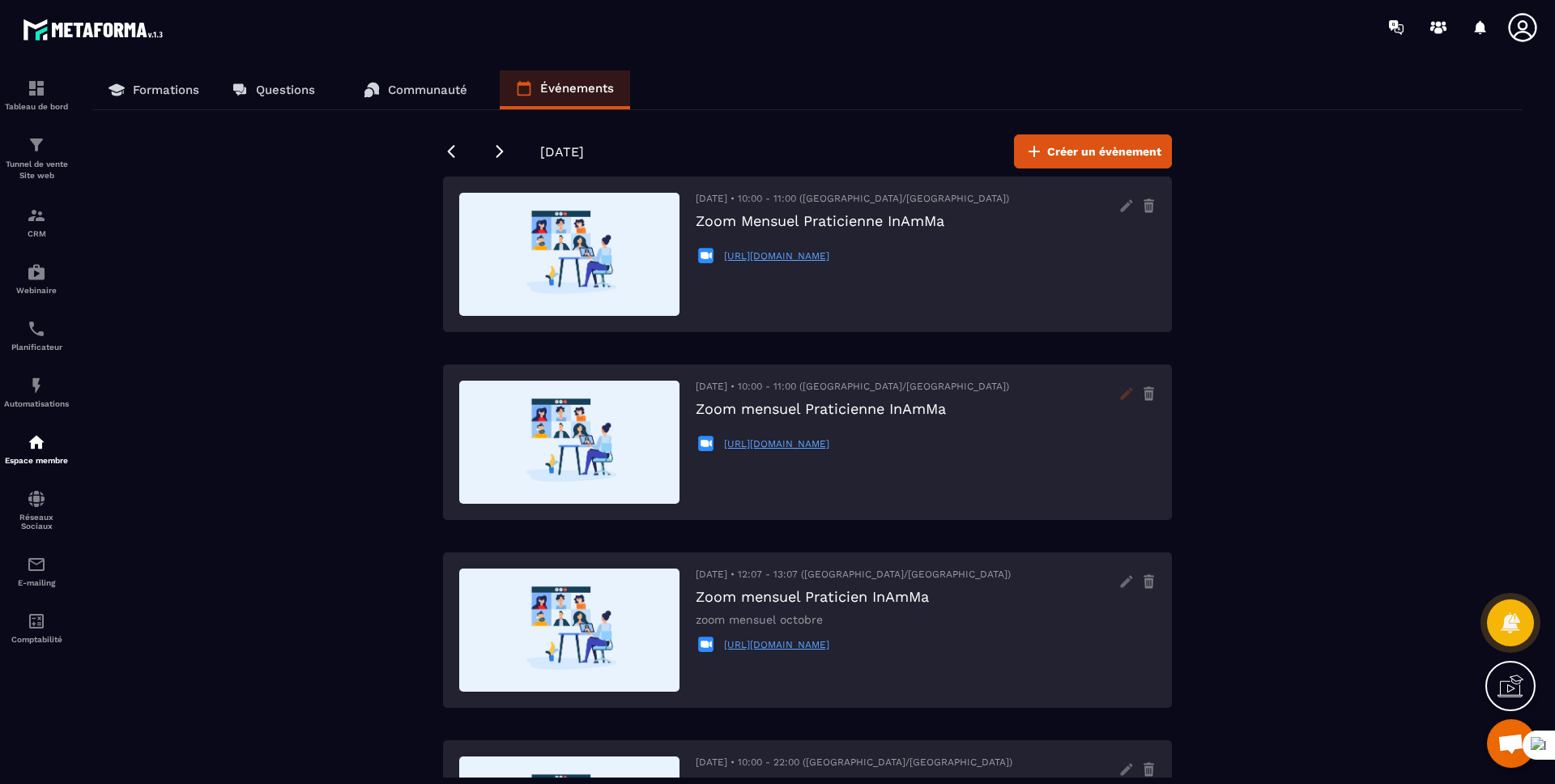
click at [1124, 394] on icon at bounding box center [1126, 393] width 12 height 12
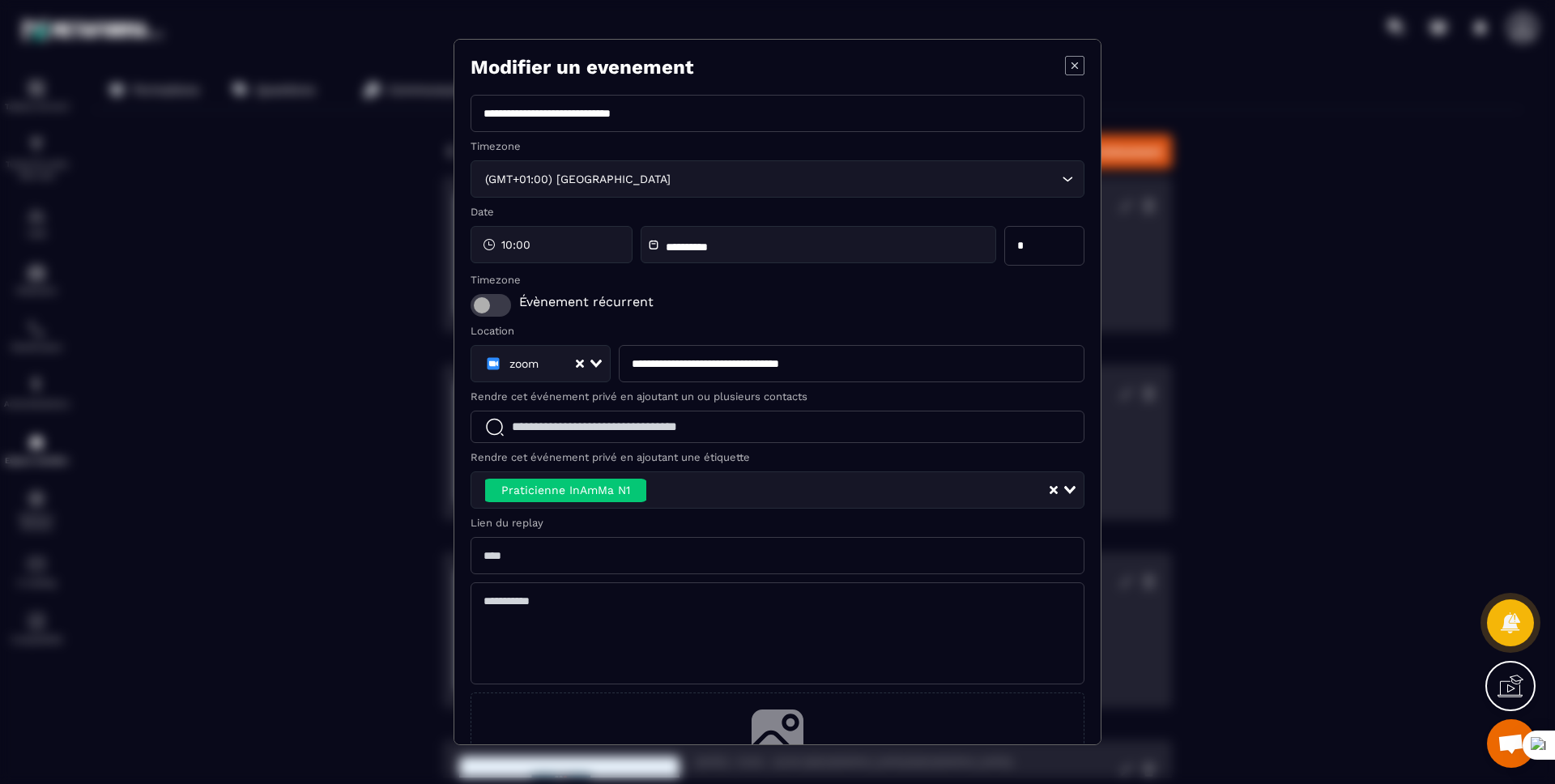
click at [1065, 68] on icon "Modal window" at bounding box center [1074, 65] width 19 height 19
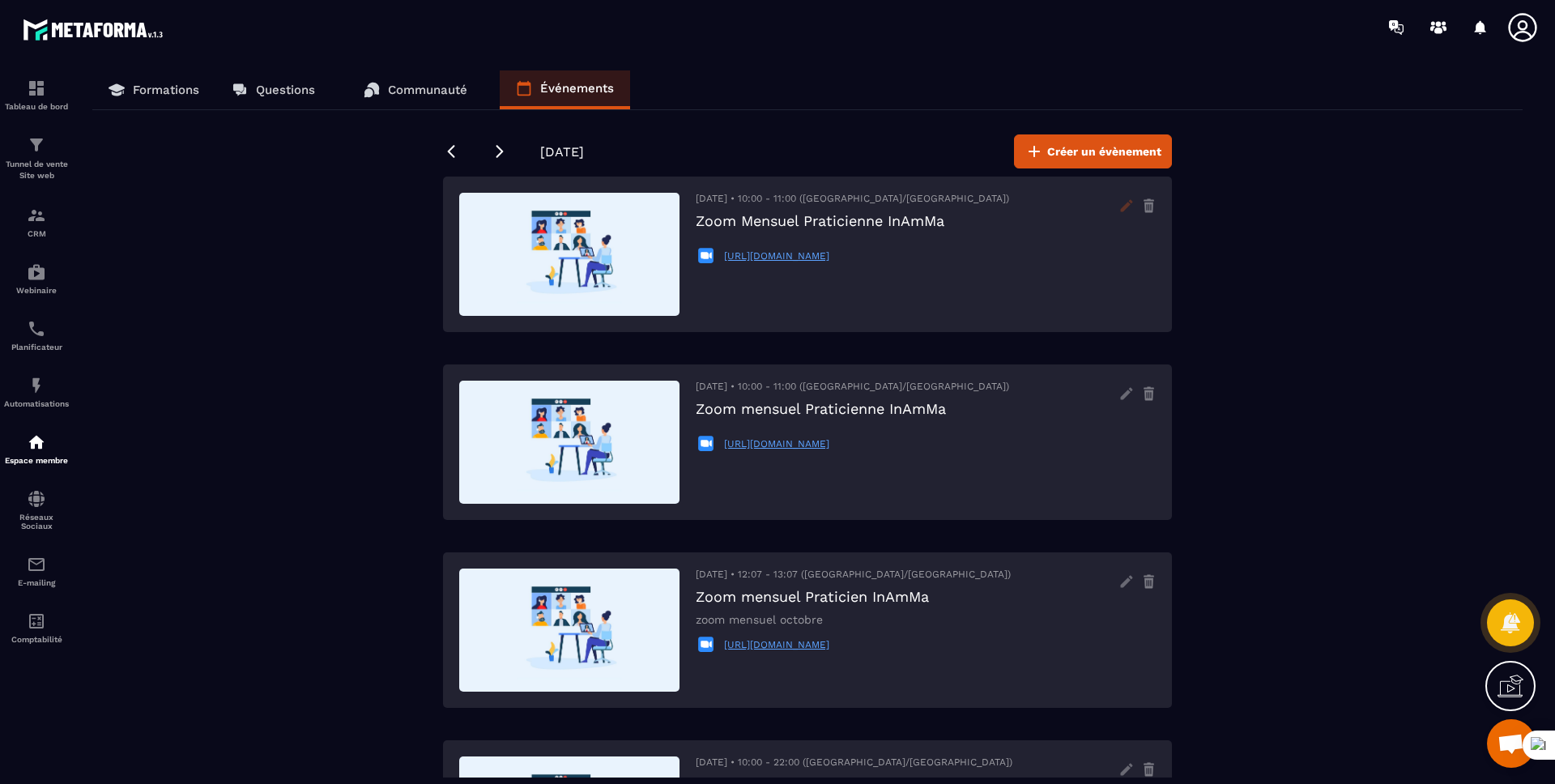
click at [1124, 209] on icon at bounding box center [1126, 205] width 12 height 12
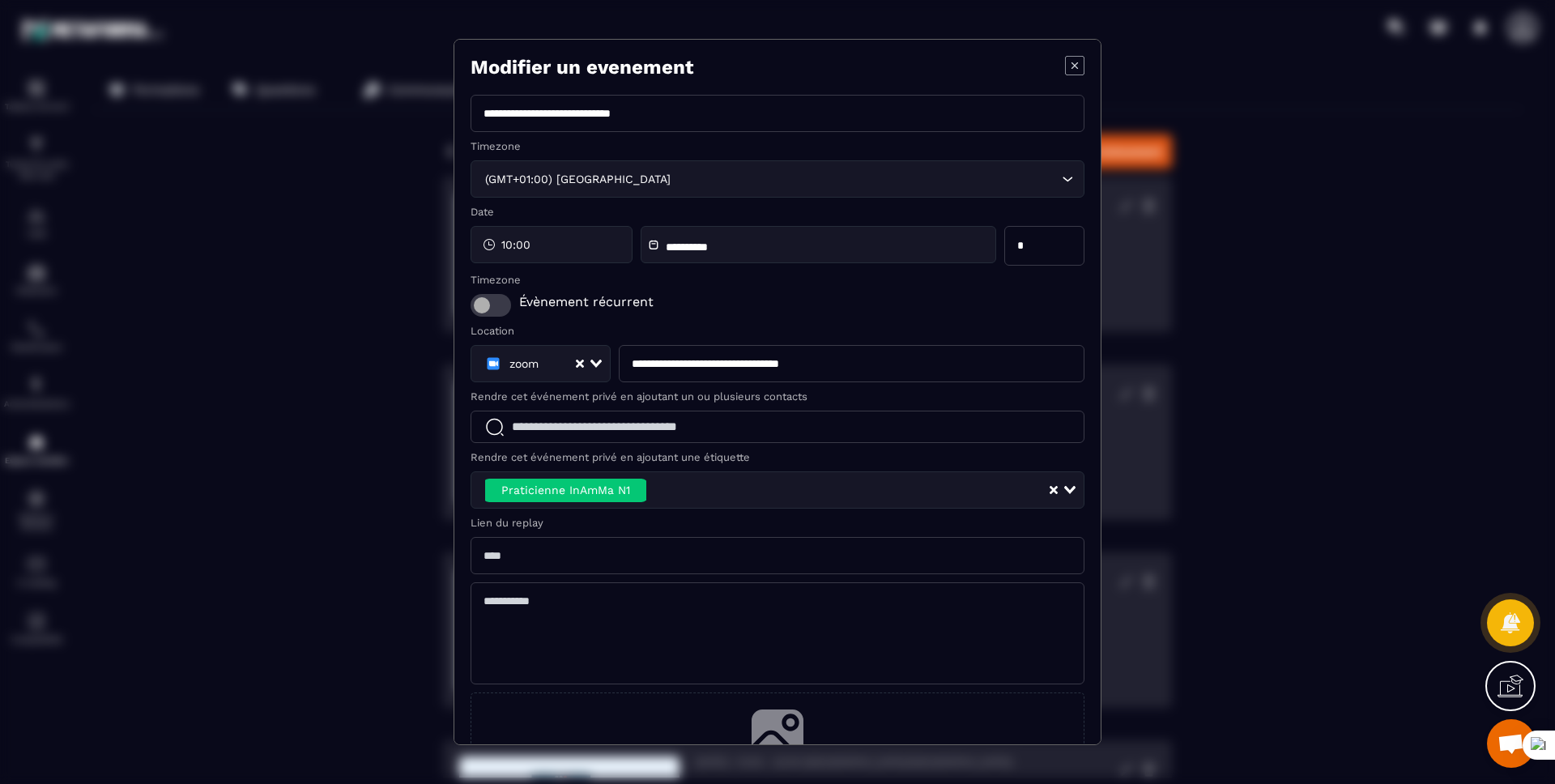
click at [1065, 62] on icon "Modal window" at bounding box center [1074, 65] width 19 height 19
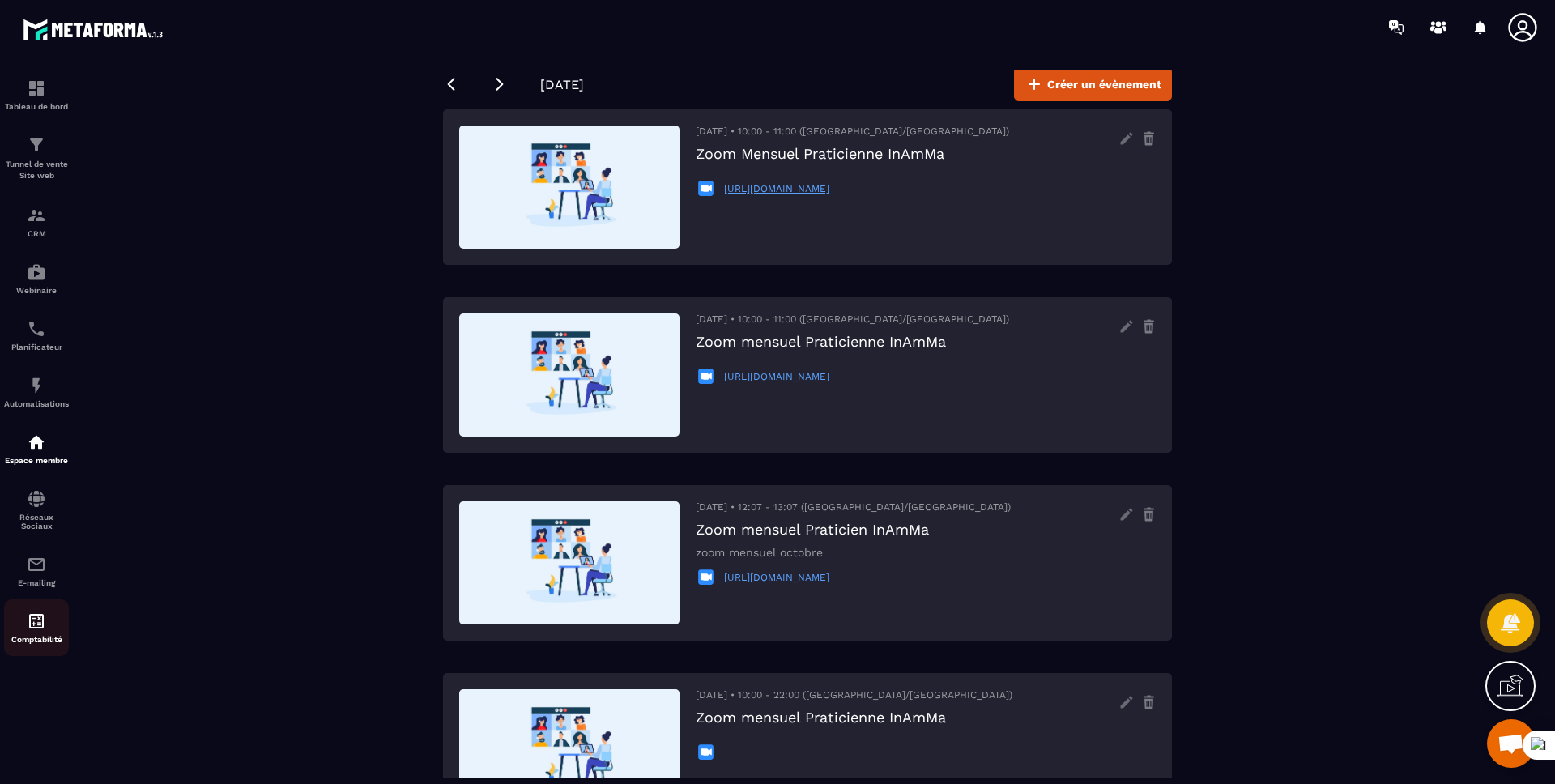
scroll to position [68, 0]
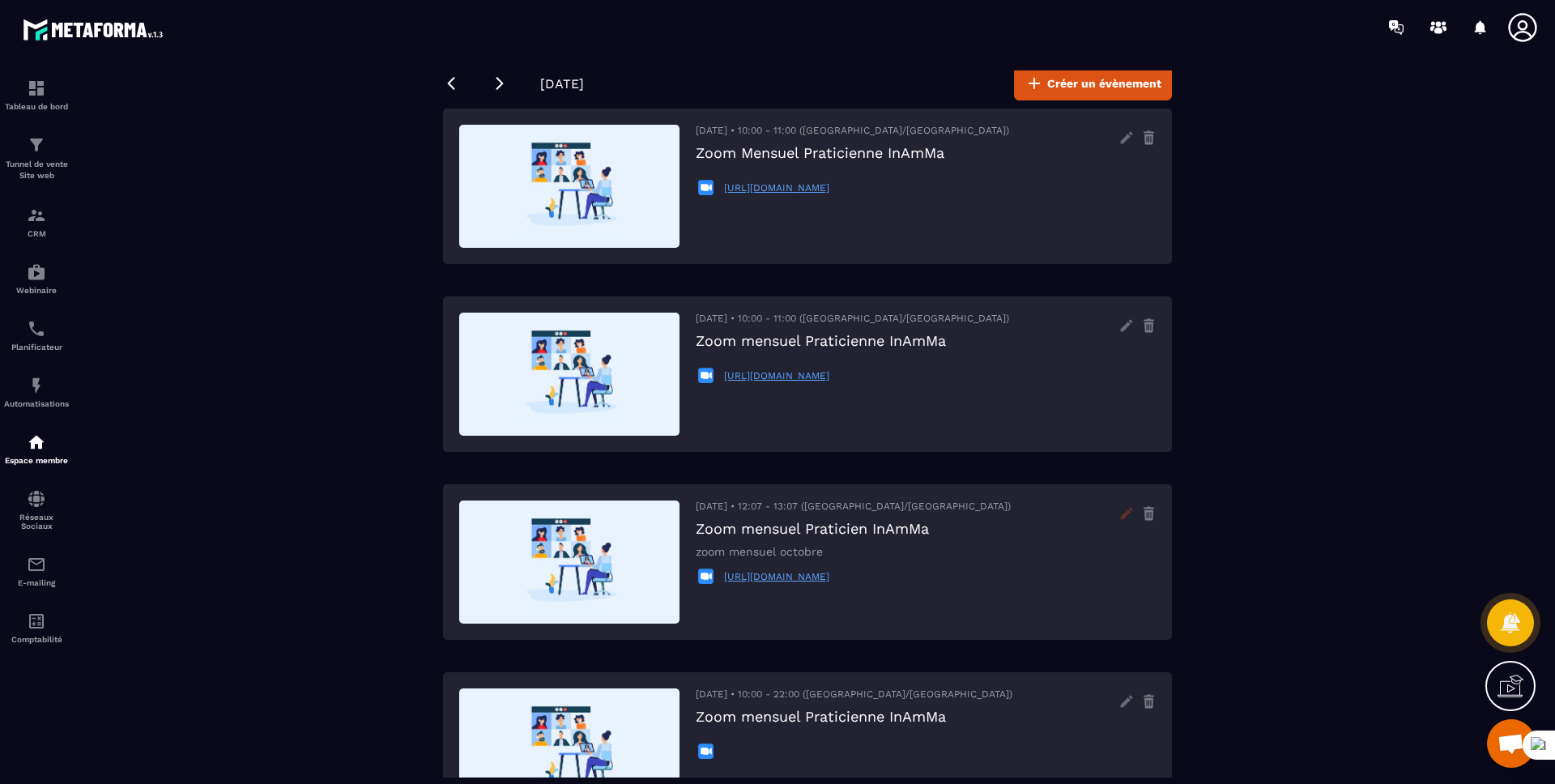
click at [1123, 512] on icon at bounding box center [1126, 513] width 26 height 26
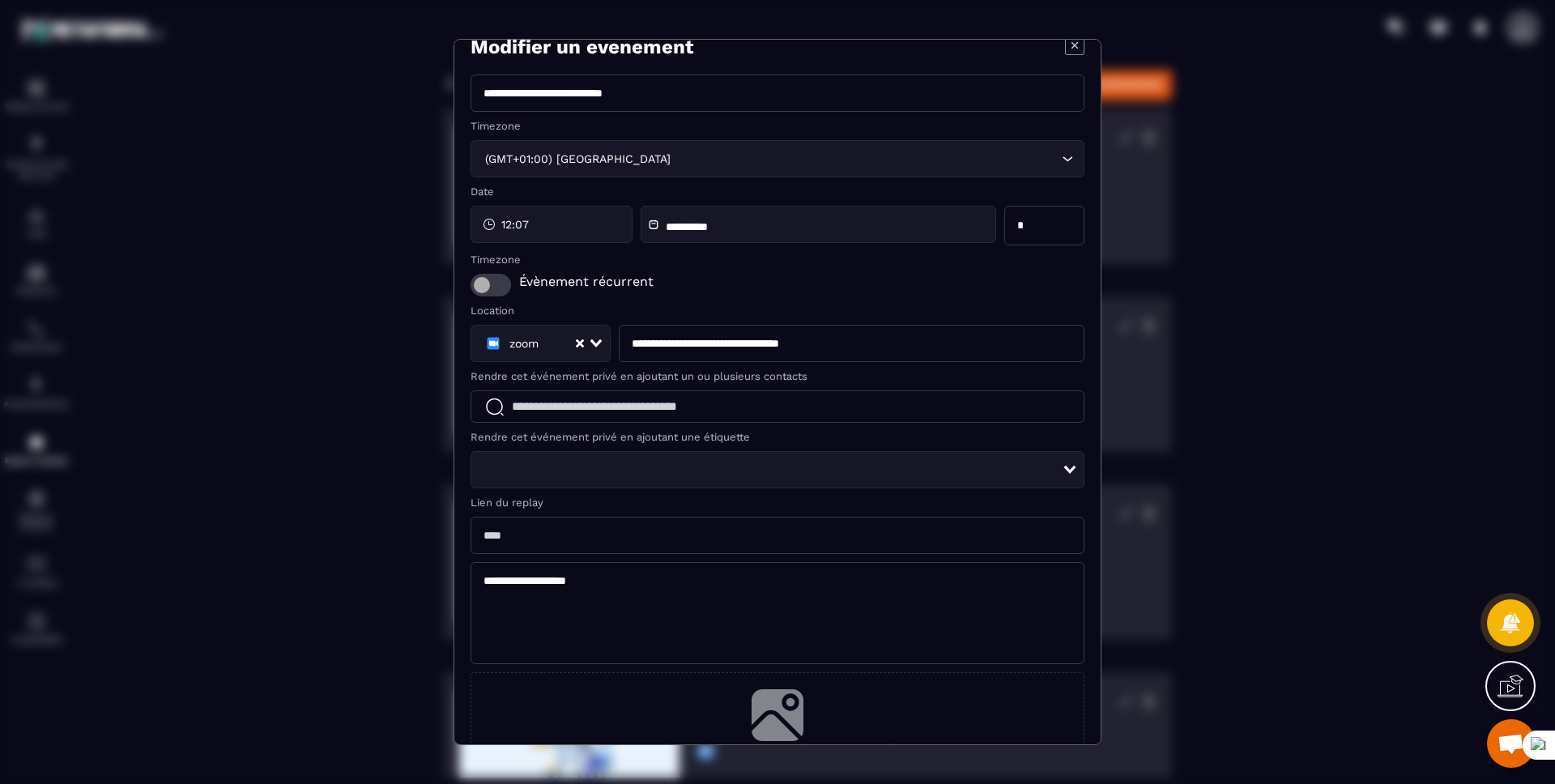
scroll to position [0, 0]
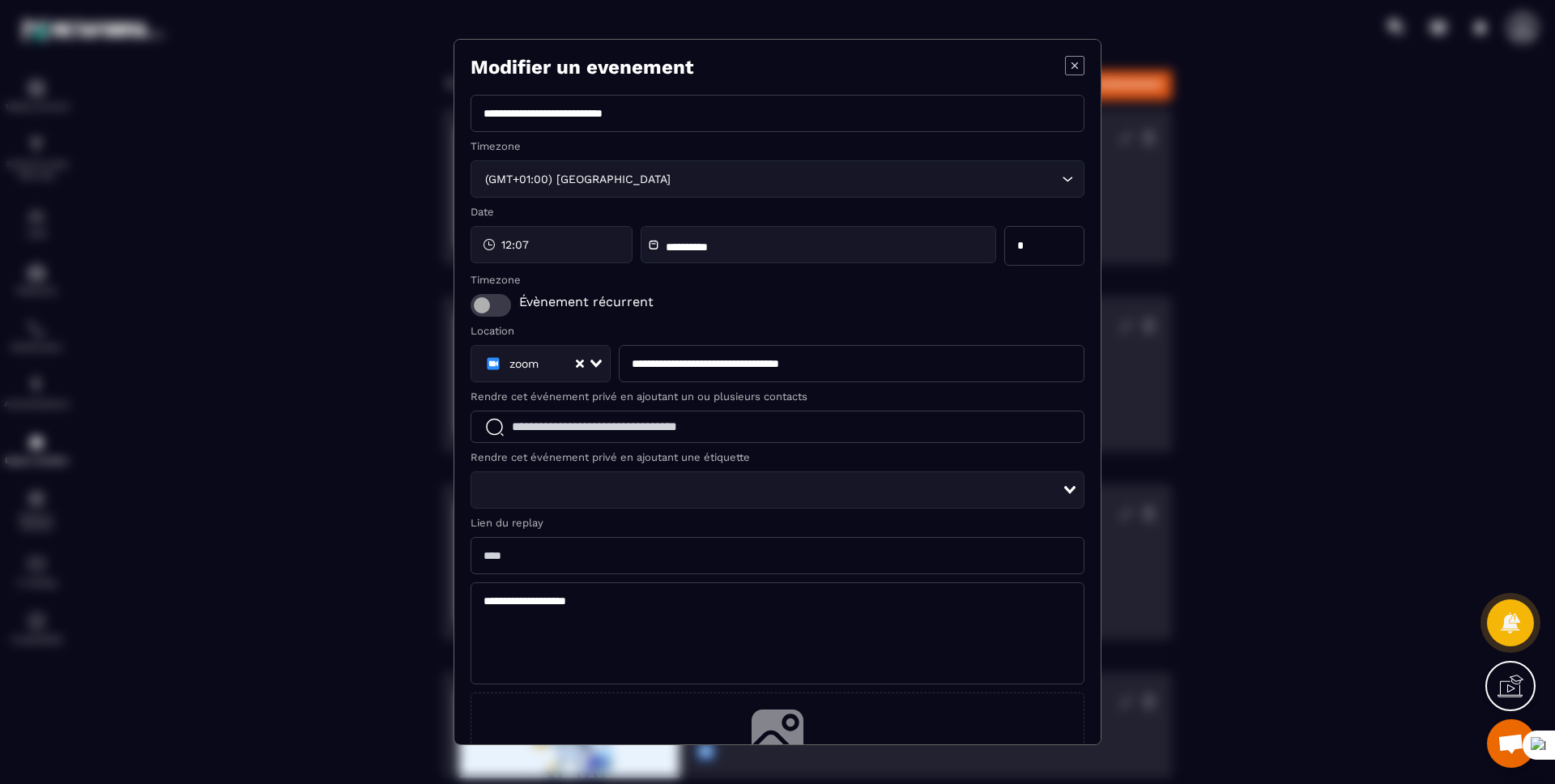
click at [1071, 63] on icon "Modal window" at bounding box center [1075, 66] width 7 height 7
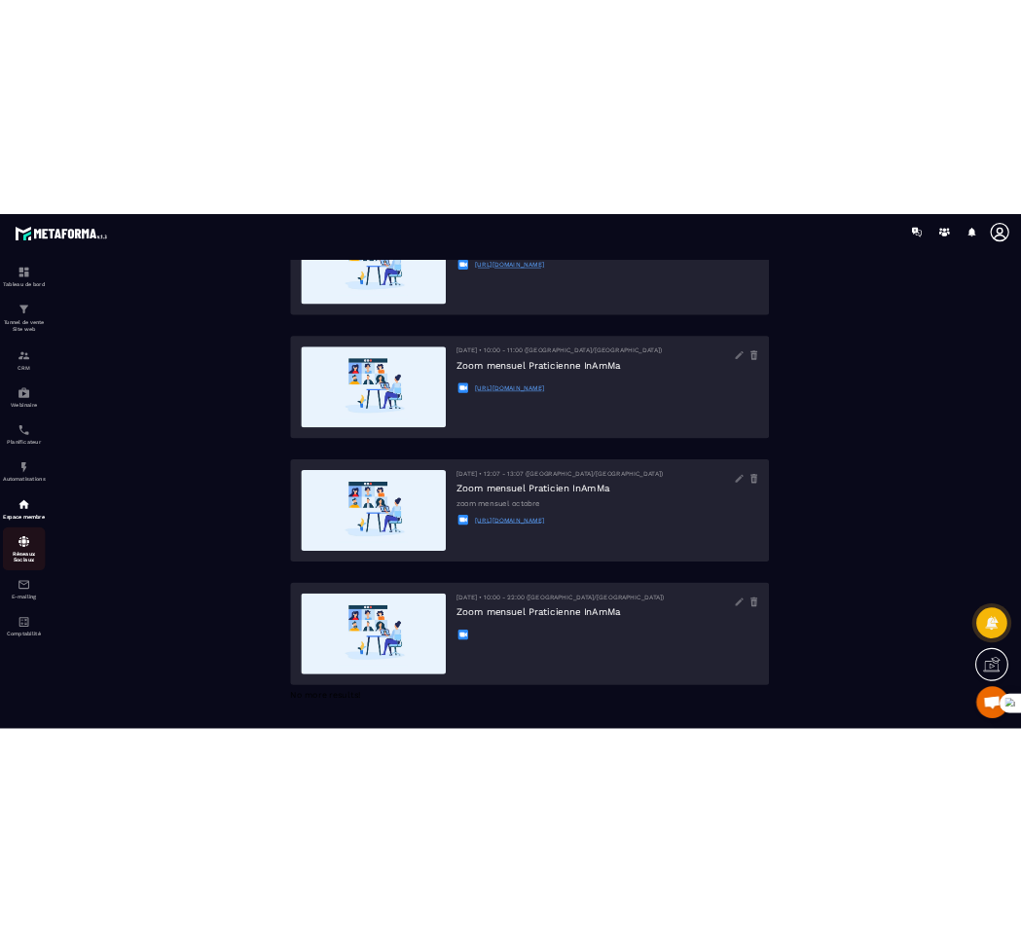
scroll to position [210, 0]
